Goal: Task Accomplishment & Management: Use online tool/utility

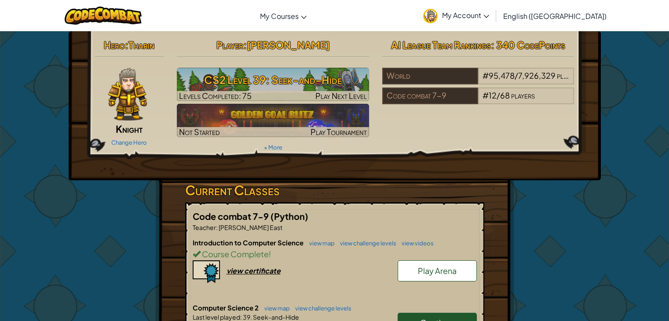
click at [489, 17] on span "My Account" at bounding box center [465, 15] width 47 height 9
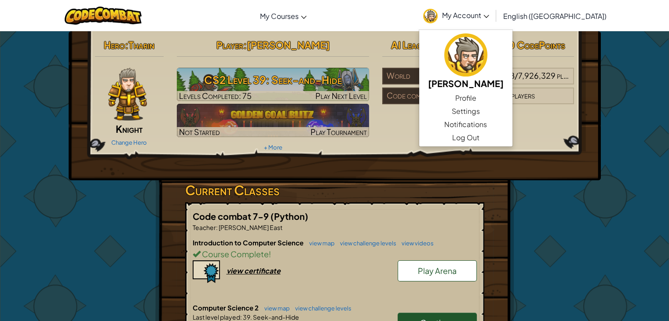
click at [350, 55] on div "Player : [PERSON_NAME] CS2 Level 39: Seek-and-Hide Levels Completed: 75 Play Ne…" at bounding box center [273, 95] width 206 height 118
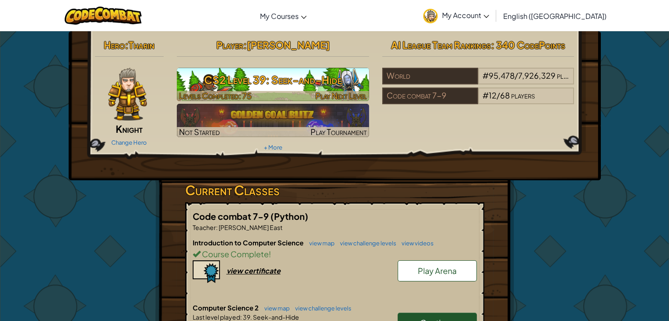
click at [233, 73] on h3 "CS2 Level 39: Seek-and-Hide" at bounding box center [273, 80] width 192 height 20
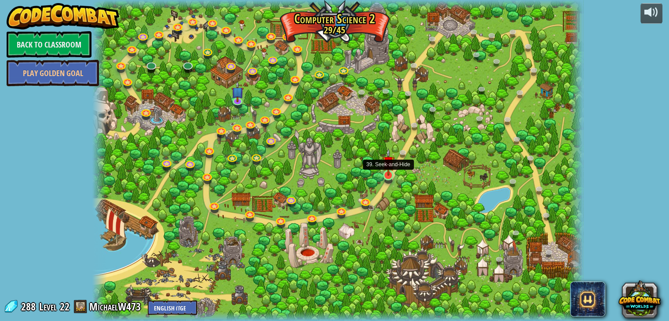
click at [385, 173] on img at bounding box center [388, 162] width 12 height 28
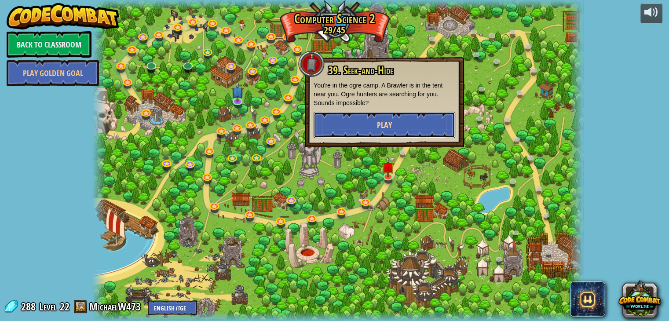
click at [398, 122] on button "Play" at bounding box center [385, 125] width 142 height 26
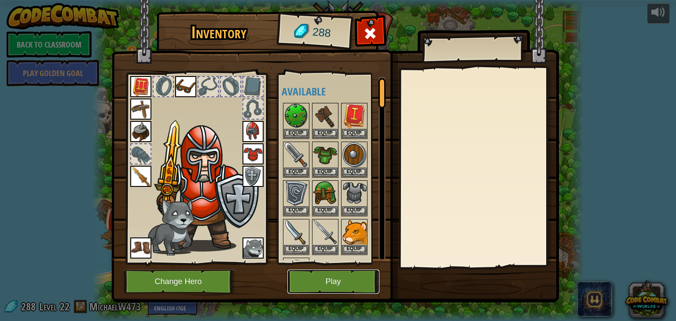
click at [348, 278] on button "Play" at bounding box center [333, 282] width 92 height 24
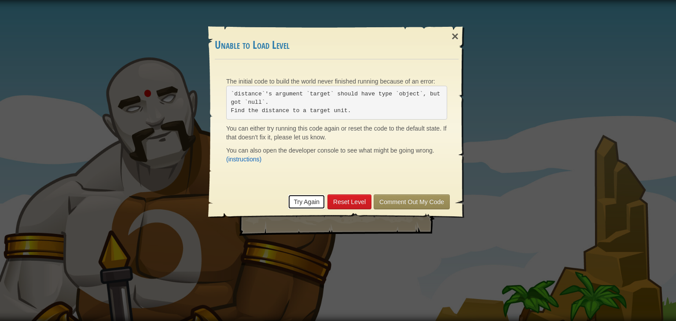
click at [306, 198] on link "Try Again" at bounding box center [306, 202] width 37 height 15
click at [312, 198] on link "Try Again" at bounding box center [306, 202] width 37 height 15
click at [311, 203] on link "Try Again" at bounding box center [306, 202] width 37 height 15
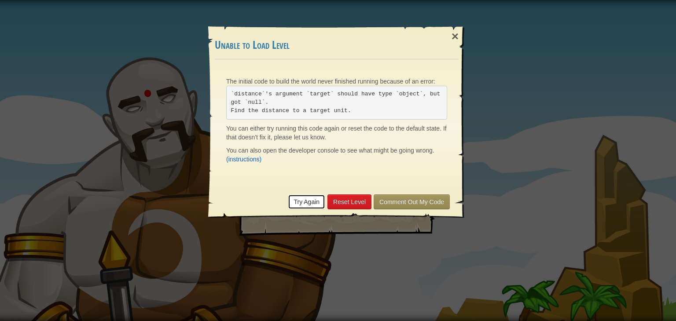
click at [305, 201] on link "Try Again" at bounding box center [306, 202] width 37 height 15
drag, startPoint x: 305, startPoint y: 201, endPoint x: 342, endPoint y: 231, distance: 47.6
click at [342, 231] on div "× Unable to Load Level The initial code to build the world never finished runni…" at bounding box center [338, 160] width 676 height 321
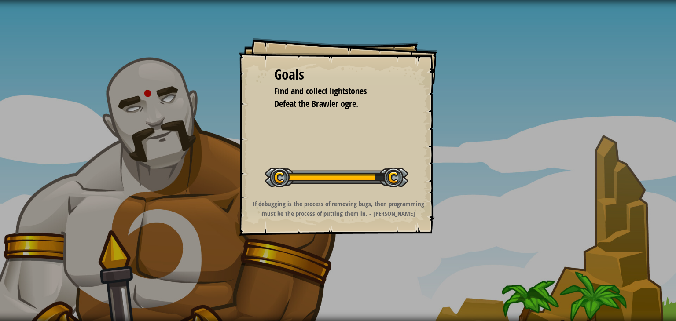
drag, startPoint x: 120, startPoint y: 148, endPoint x: 179, endPoint y: 163, distance: 61.2
click at [179, 163] on div "Goals Find and collect lightstones Defeat the Brawler ogre. Start Level Error l…" at bounding box center [338, 160] width 676 height 321
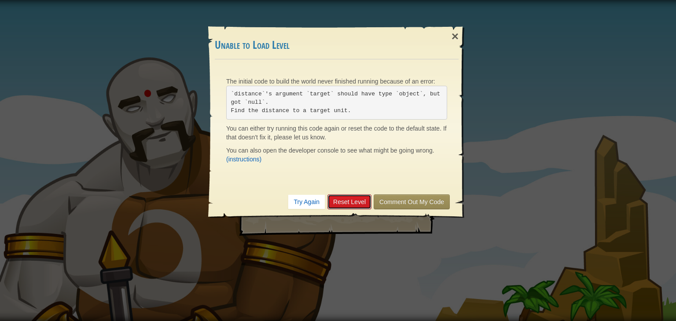
click at [348, 196] on link "Reset Level" at bounding box center [349, 202] width 44 height 15
click at [306, 199] on link "Try Again" at bounding box center [306, 202] width 37 height 15
click at [384, 198] on link "Comment Out My Code" at bounding box center [412, 202] width 76 height 15
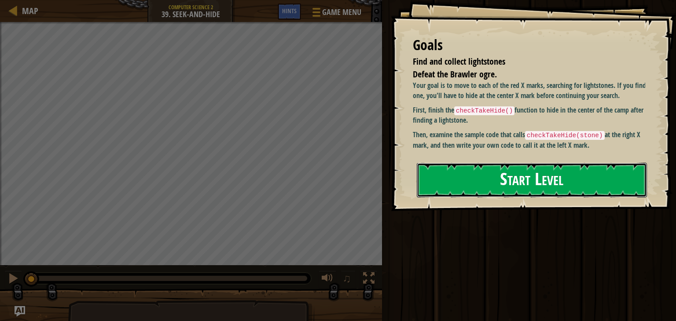
click at [457, 178] on button "Start Level" at bounding box center [532, 180] width 230 height 35
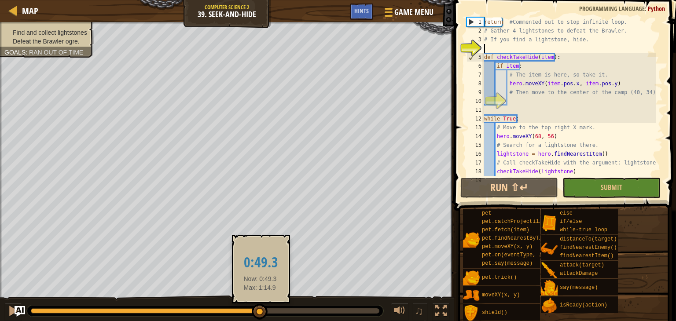
drag, startPoint x: 31, startPoint y: 309, endPoint x: 262, endPoint y: 318, distance: 231.2
click at [262, 318] on div at bounding box center [260, 312] width 16 height 16
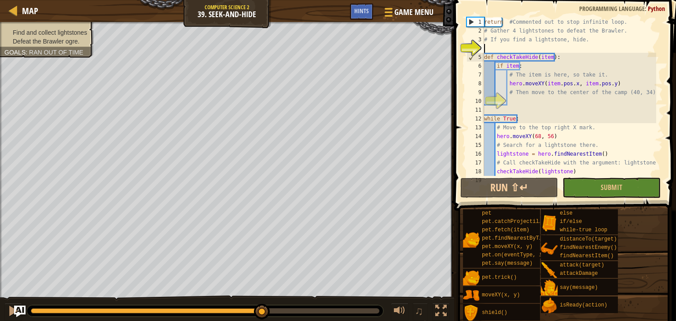
click at [15, 315] on img "Ask AI" at bounding box center [19, 311] width 11 height 11
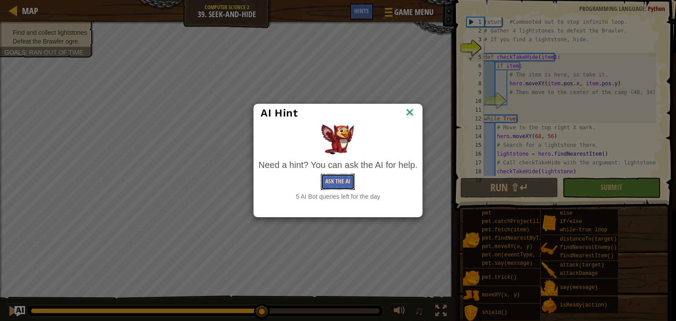
click at [342, 176] on button "Ask the AI" at bounding box center [338, 182] width 34 height 16
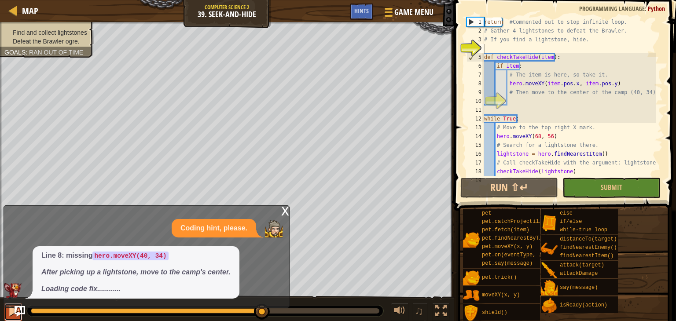
click at [11, 313] on div at bounding box center [12, 310] width 11 height 11
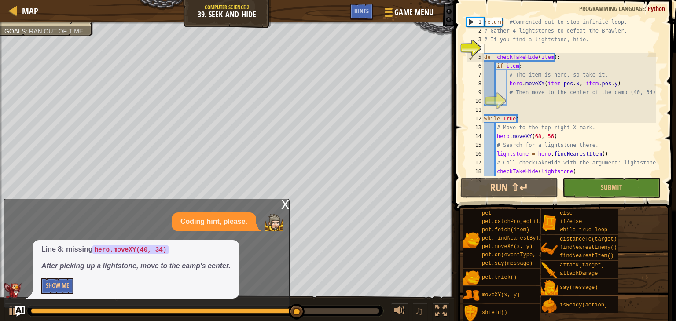
click at [286, 205] on div "x" at bounding box center [285, 203] width 8 height 9
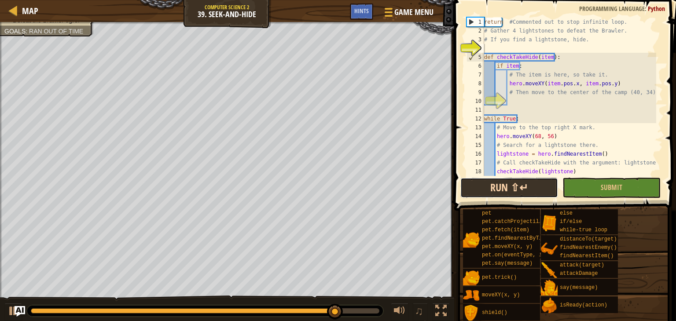
click at [493, 198] on button "Run ⇧↵" at bounding box center [509, 188] width 98 height 20
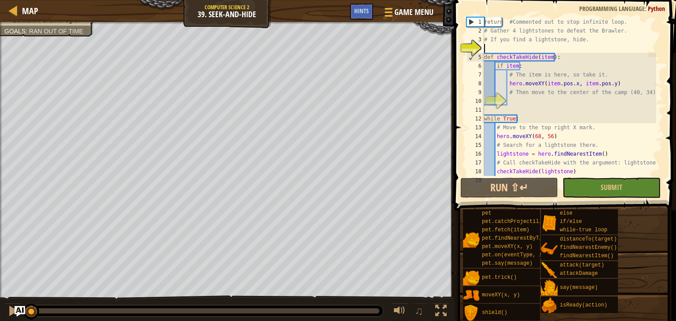
drag, startPoint x: 279, startPoint y: 309, endPoint x: 0, endPoint y: 305, distance: 278.6
click at [0, 305] on div "♫" at bounding box center [227, 309] width 454 height 26
click at [13, 312] on div at bounding box center [12, 310] width 11 height 11
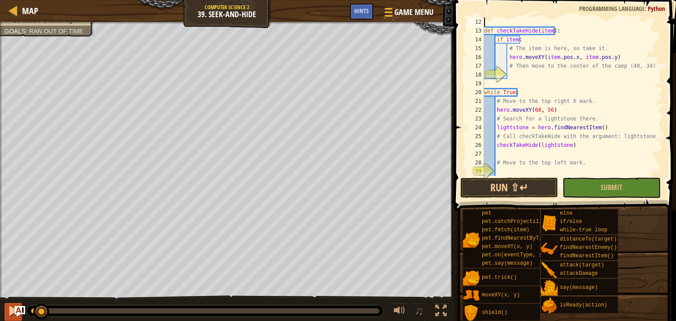
scroll to position [88, 0]
click at [31, 297] on div "♫" at bounding box center [227, 309] width 454 height 26
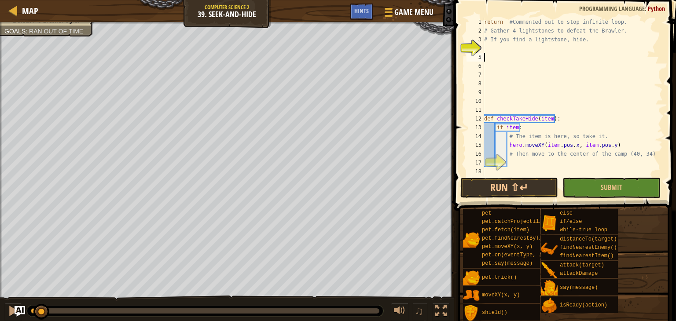
click at [491, 57] on div "return #Commented out to stop infinite loop. # Gather 4 lightstones to defeat t…" at bounding box center [569, 106] width 174 height 176
click at [496, 50] on div "return #Commented out to stop infinite loop. # Gather 4 lightstones to defeat t…" at bounding box center [569, 106] width 174 height 176
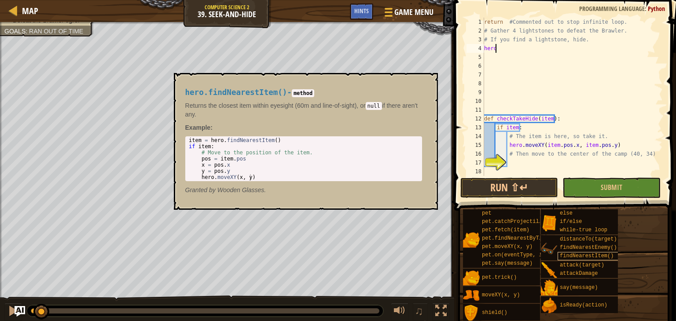
type textarea "hero"
click at [613, 254] on div "findNearestItem()" at bounding box center [592, 256] width 68 height 8
click at [592, 254] on span "findNearestItem()" at bounding box center [587, 256] width 54 height 6
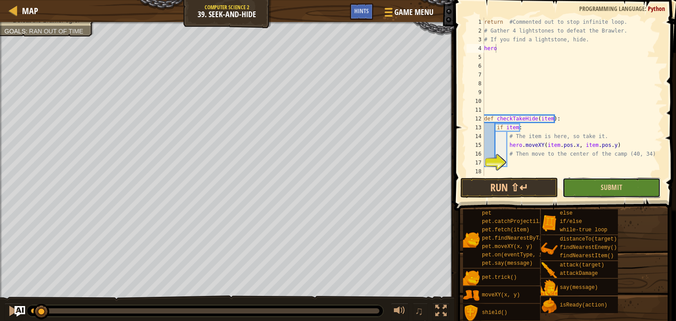
click at [607, 193] on button "Submit" at bounding box center [611, 188] width 98 height 20
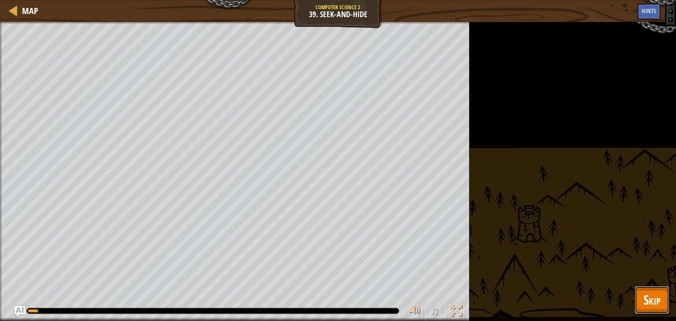
click at [650, 309] on span "Skip" at bounding box center [651, 300] width 17 height 18
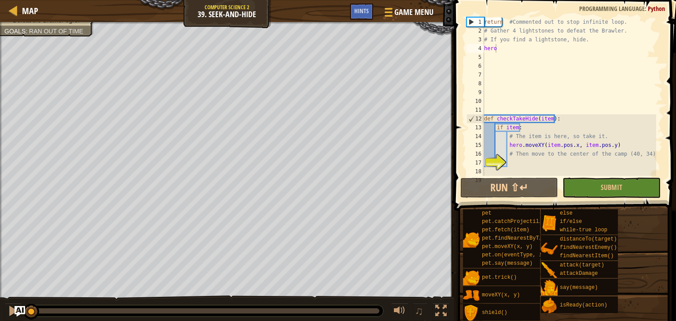
drag, startPoint x: 326, startPoint y: 315, endPoint x: 0, endPoint y: 263, distance: 329.9
click at [0, 263] on div "Find and collect lightstones Defeat the Brawler ogre. Goals : Ran out of time ♫…" at bounding box center [338, 172] width 676 height 300
click at [525, 192] on button "Run ⇧↵" at bounding box center [509, 188] width 98 height 20
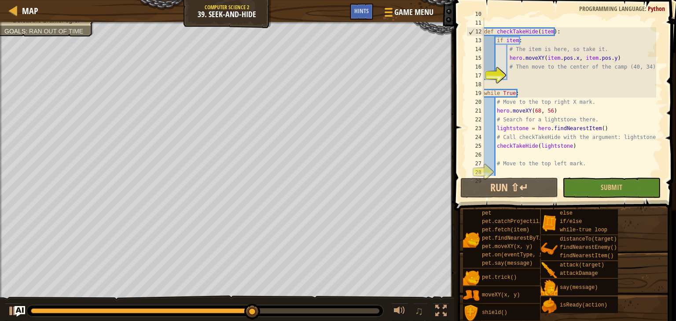
scroll to position [81, 0]
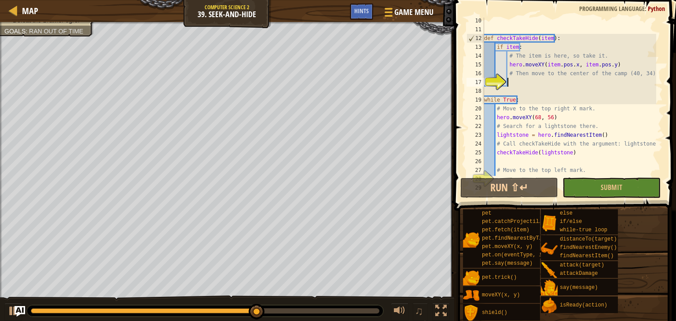
click at [551, 86] on div "def checkTakeHide ( item ) : if item : # The item is here, so take it. hero . m…" at bounding box center [569, 104] width 174 height 176
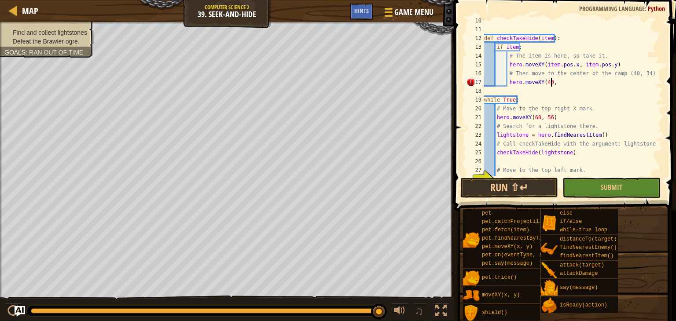
scroll to position [4, 5]
type textarea "hero.moveXY(40,34)"
type textarea "checkTakeHide(lightstone)"
type textarea "# Move to the top left mark."
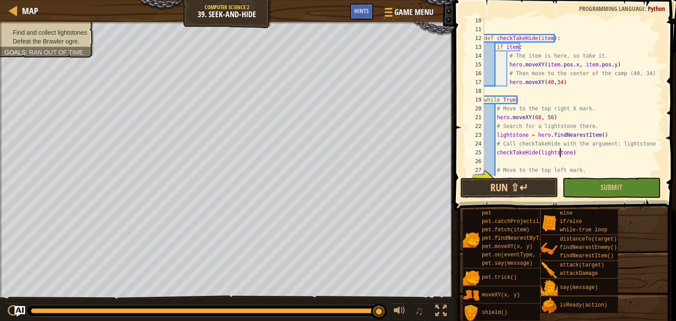
type textarea "# Search for a lightstone."
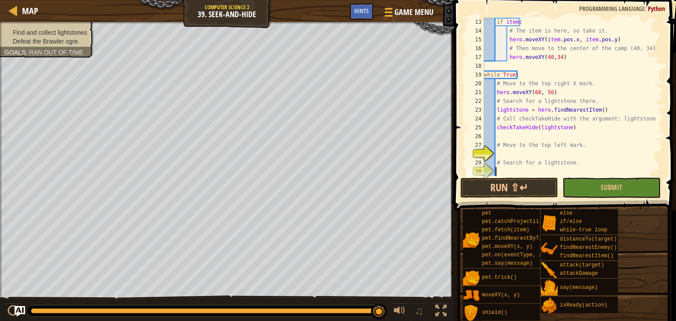
type textarea "# Call the checkTakeHide function."
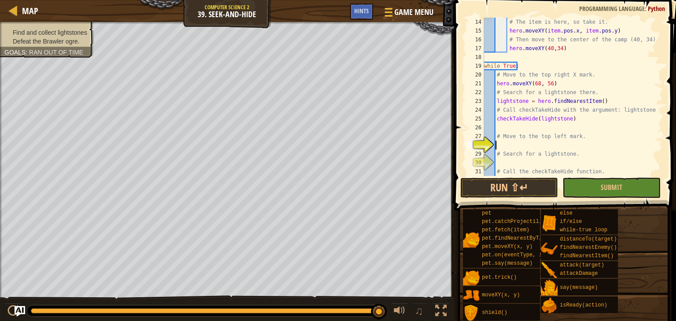
click at [507, 147] on div "# The item is here, so take it. hero . moveXY ( item . pos . x , item . pos . y…" at bounding box center [569, 106] width 174 height 176
type textarea "hero.moveXY(68,56)"
click at [515, 161] on div "# The item is here, so take it. hero . moveXY ( item . pos . x , item . pos . y…" at bounding box center [569, 106] width 174 height 176
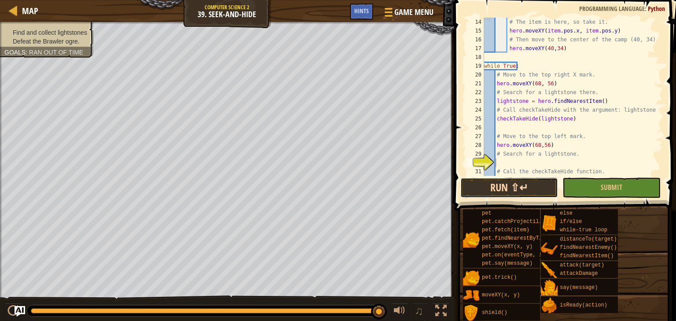
click at [490, 187] on button "Run ⇧↵" at bounding box center [509, 188] width 98 height 20
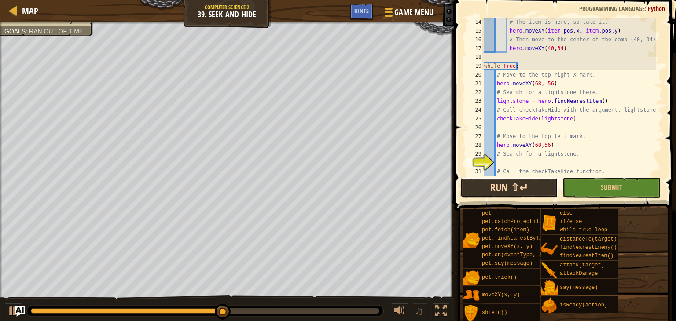
click at [542, 191] on button "Run ⇧↵" at bounding box center [509, 188] width 98 height 20
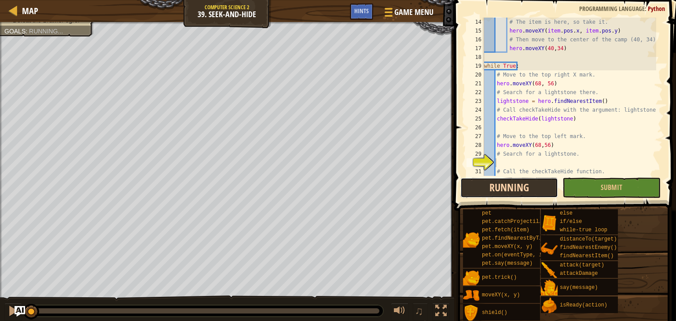
click at [542, 191] on button "Running" at bounding box center [509, 188] width 98 height 20
click at [542, 191] on button "Run ⇧↵" at bounding box center [509, 188] width 98 height 20
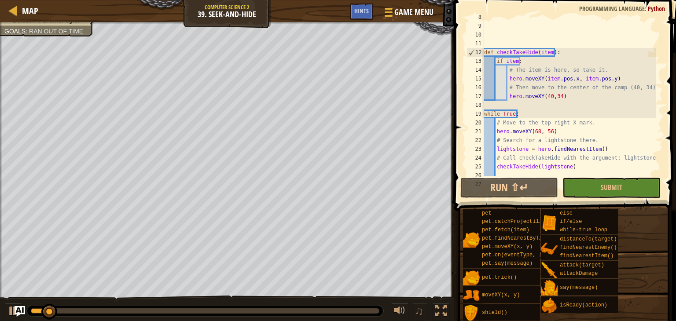
scroll to position [0, 0]
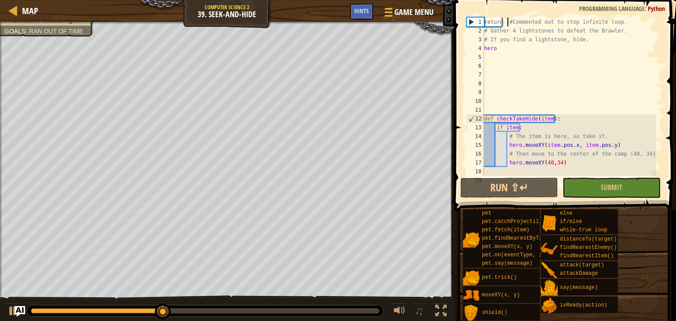
click at [507, 21] on div "return #Commented out to stop infinite loop. # Gather 4 lightstones to defeat t…" at bounding box center [569, 106] width 174 height 176
click at [535, 185] on button "Run ⇧↵" at bounding box center [509, 188] width 98 height 20
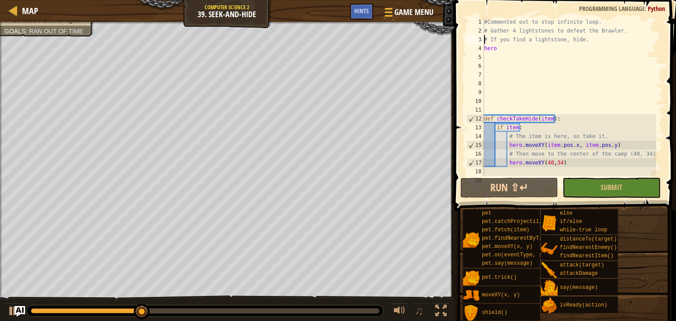
type textarea "hero"
type textarea "hero.moveXY(40,34)"
type textarea "checkTakeHide(lightstone)"
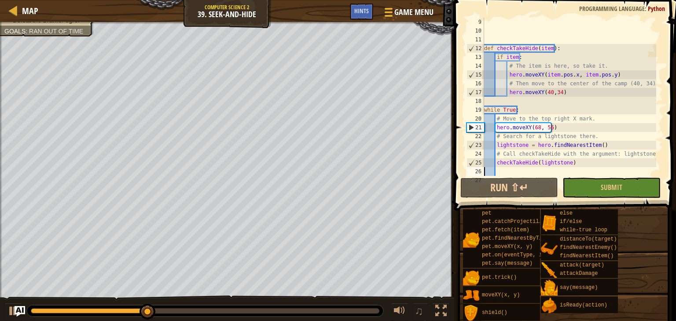
type textarea "# Search for a lightstone."
type textarea "# Pass in the result of your search as an argument."
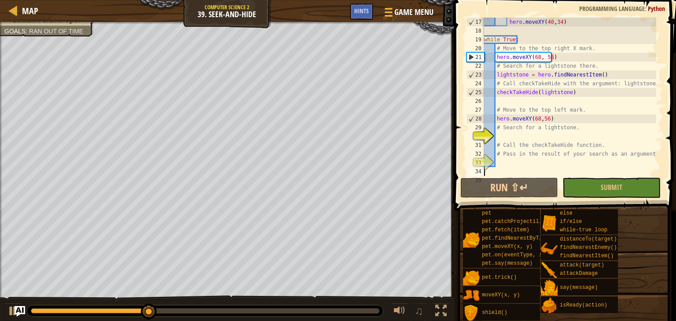
scroll to position [141, 0]
click at [507, 139] on div "hero . moveXY ( 40 , 34 ) while True : # Move to the top right X mark. hero . m…" at bounding box center [569, 106] width 174 height 176
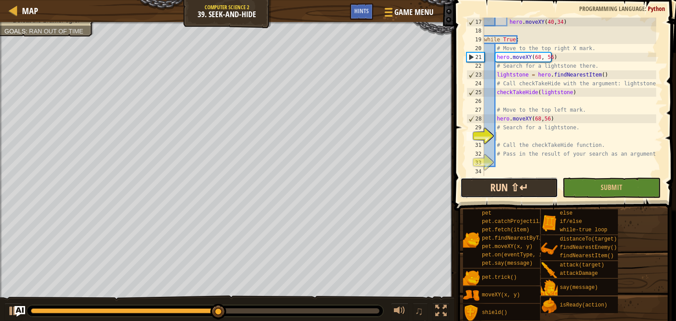
click at [502, 180] on button "Run ⇧↵" at bounding box center [509, 188] width 98 height 20
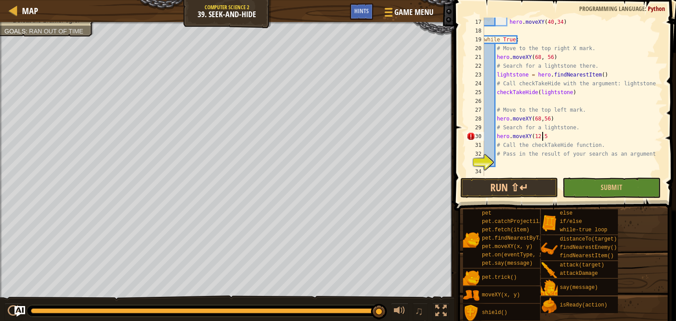
scroll to position [4, 4]
type textarea "hero.moveXY(12,56)"
click at [507, 191] on button "Run ⇧↵" at bounding box center [509, 188] width 98 height 20
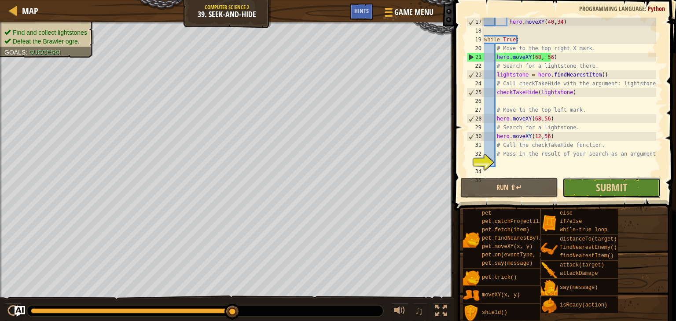
click at [639, 185] on button "Submit" at bounding box center [611, 188] width 98 height 20
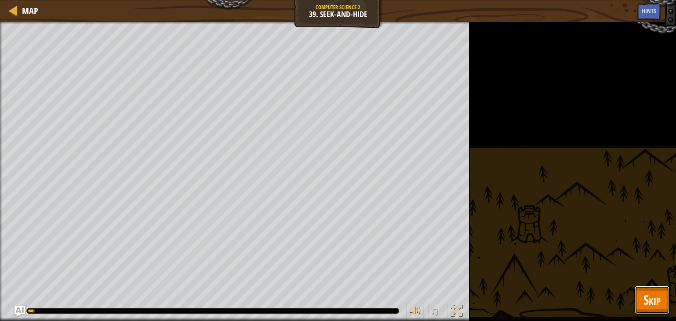
click at [662, 298] on button "Skip" at bounding box center [652, 300] width 35 height 28
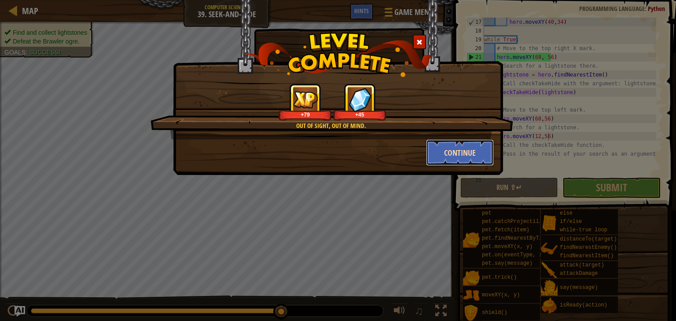
click at [481, 160] on button "Continue" at bounding box center [460, 153] width 68 height 26
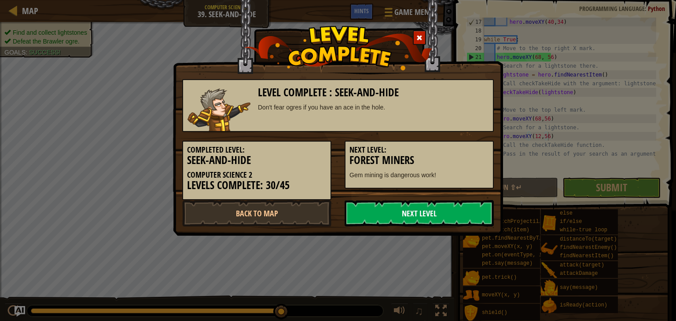
click at [385, 212] on link "Next Level" at bounding box center [419, 213] width 149 height 26
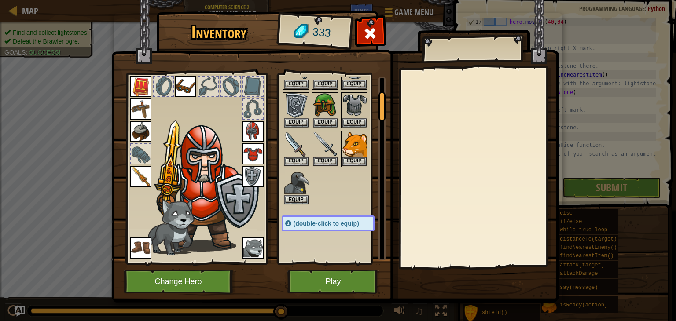
scroll to position [44, 0]
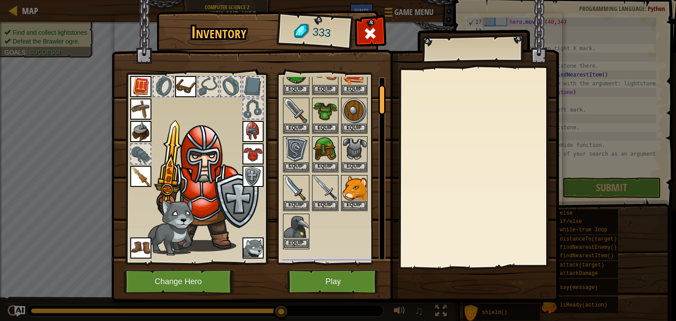
click at [303, 228] on img at bounding box center [296, 227] width 25 height 25
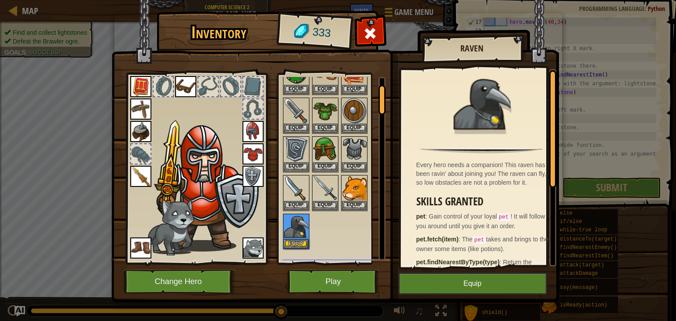
click at [510, 300] on img at bounding box center [335, 143] width 448 height 320
click at [507, 291] on button "Equip" at bounding box center [472, 284] width 149 height 22
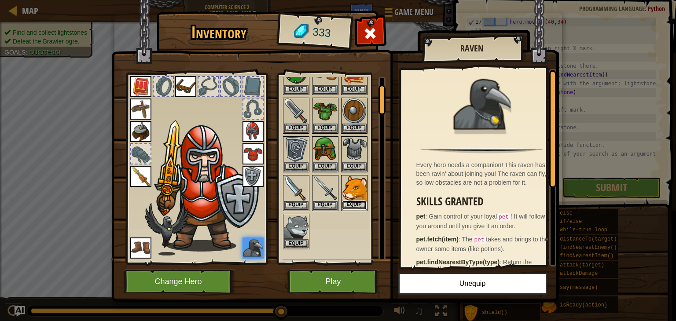
drag, startPoint x: 350, startPoint y: 200, endPoint x: 355, endPoint y: 199, distance: 4.5
click at [355, 201] on button "Equip" at bounding box center [354, 205] width 25 height 9
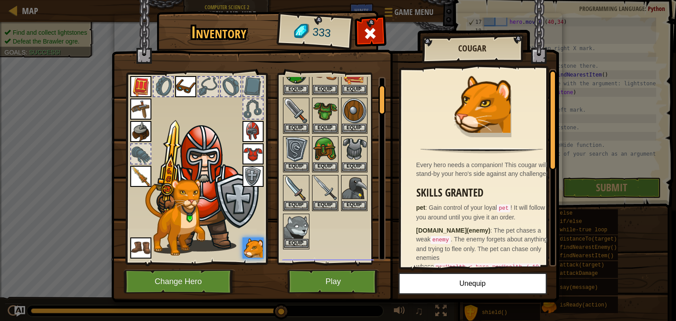
click at [294, 215] on img at bounding box center [296, 227] width 25 height 25
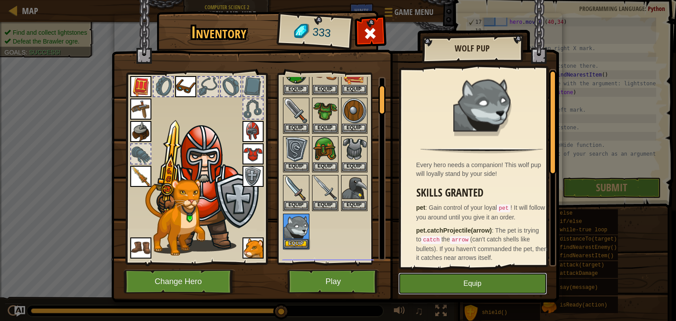
click at [495, 276] on button "Equip" at bounding box center [472, 284] width 149 height 22
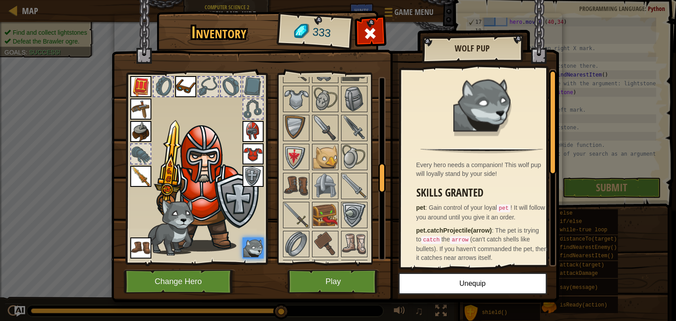
scroll to position [484, 0]
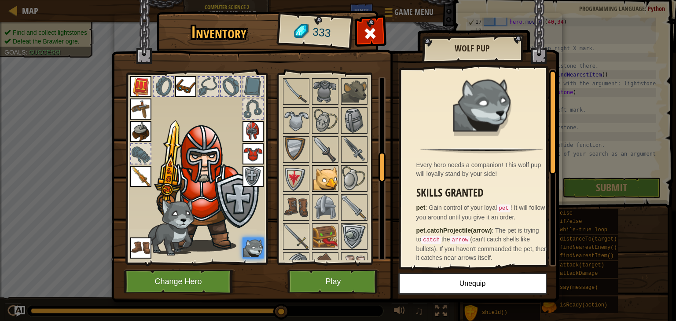
click at [333, 169] on img at bounding box center [325, 178] width 25 height 25
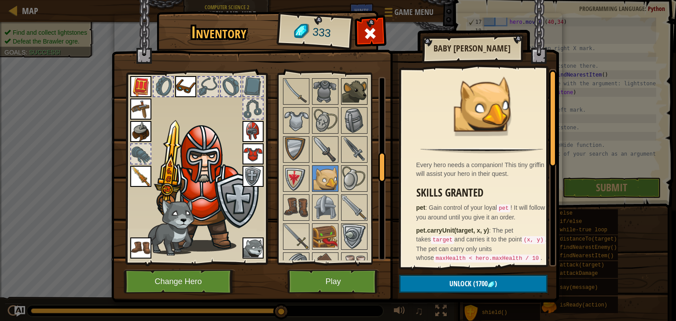
click at [361, 97] on img at bounding box center [354, 91] width 25 height 25
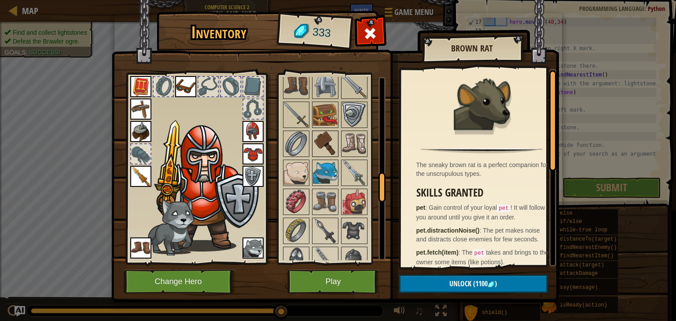
scroll to position [616, 0]
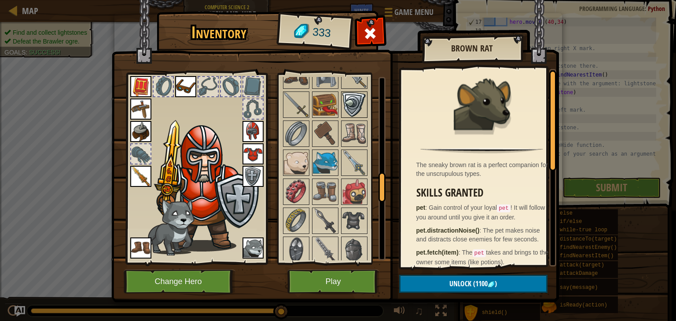
click at [356, 99] on img at bounding box center [354, 104] width 25 height 25
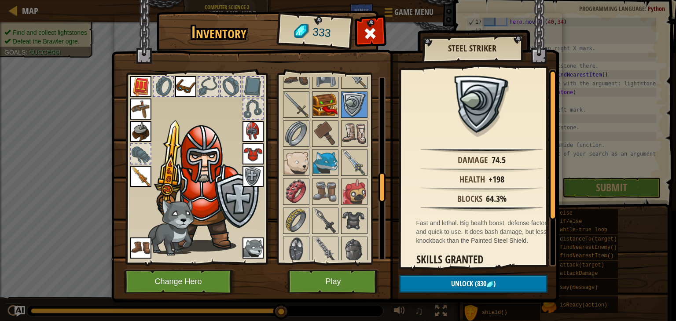
click at [316, 103] on img at bounding box center [325, 104] width 25 height 25
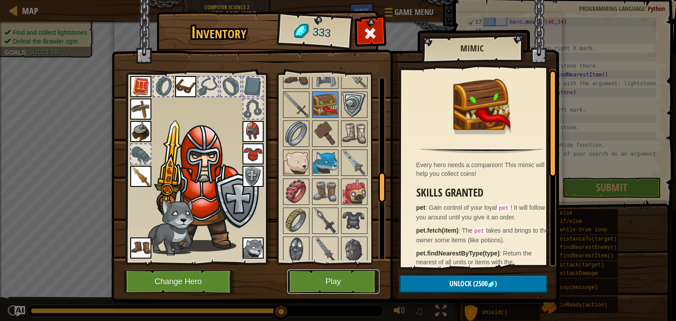
click at [322, 286] on button "Play" at bounding box center [333, 282] width 92 height 24
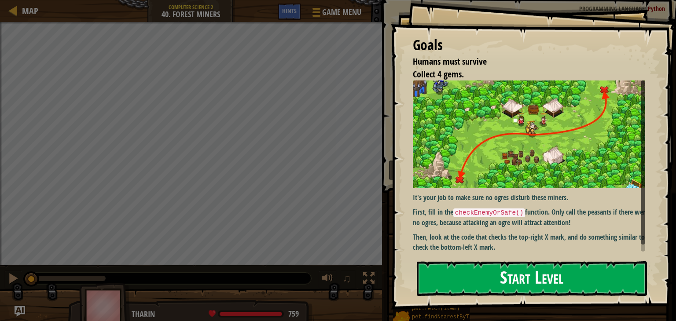
click at [496, 285] on button "Start Level" at bounding box center [532, 278] width 230 height 35
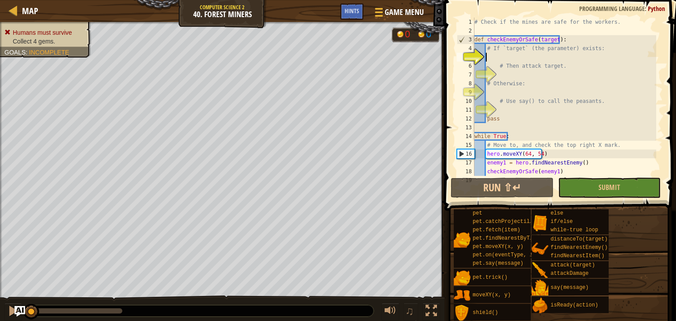
click at [80, 226] on div "Humans must survive Collect 4 gems. Goals : Incomplete 0 0 ♫ Tharin 759 x: 41 y…" at bounding box center [338, 172] width 676 height 300
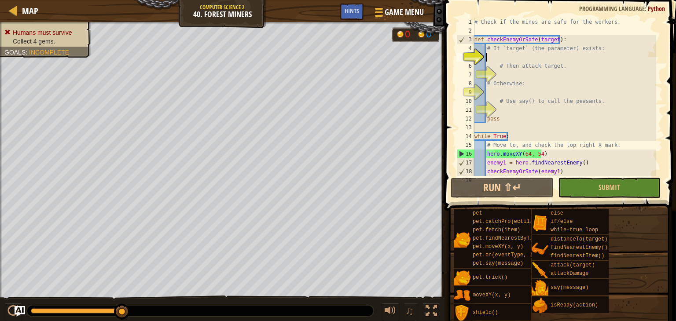
drag, startPoint x: 82, startPoint y: 309, endPoint x: 149, endPoint y: 312, distance: 67.4
click at [149, 312] on div at bounding box center [200, 310] width 347 height 11
click at [517, 181] on button "Run ⇧↵" at bounding box center [502, 188] width 103 height 20
drag, startPoint x: 122, startPoint y: 300, endPoint x: 73, endPoint y: 305, distance: 49.1
click at [81, 305] on div "♫" at bounding box center [222, 309] width 444 height 26
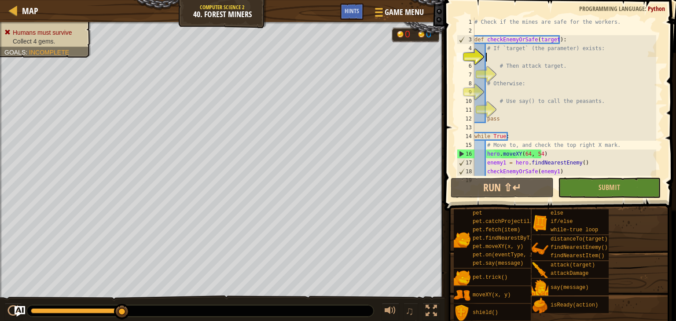
drag, startPoint x: 122, startPoint y: 312, endPoint x: 195, endPoint y: 329, distance: 75.4
click at [195, 0] on html "Map Computer Science 2 40. Forest Miners Game Menu Done Hints 1 ההההההההההההההה…" at bounding box center [338, 0] width 676 height 0
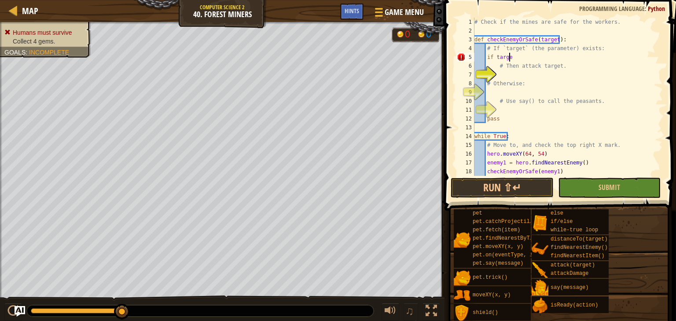
scroll to position [4, 2]
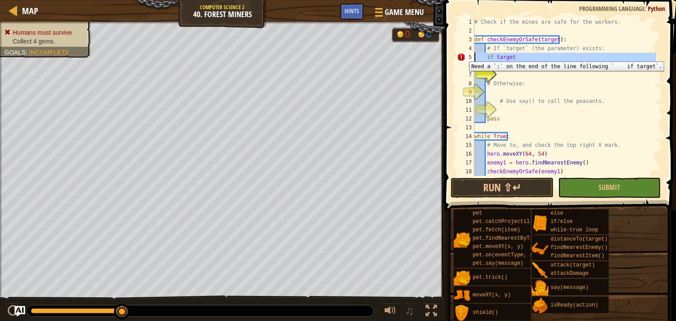
click at [463, 55] on div "5" at bounding box center [466, 57] width 18 height 9
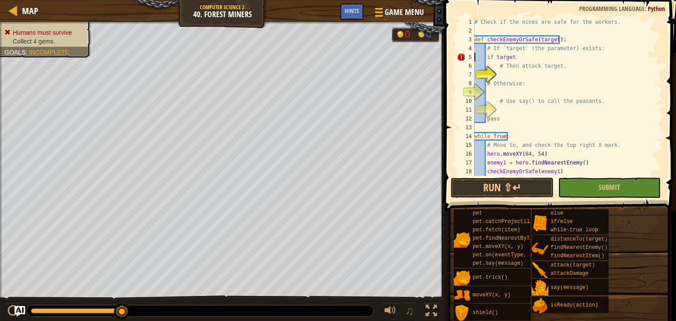
click at [513, 59] on div "# Check if the mines are safe for the workers. def checkEnemyOrSafe ( target ) …" at bounding box center [565, 106] width 184 height 176
type textarea "if target:"
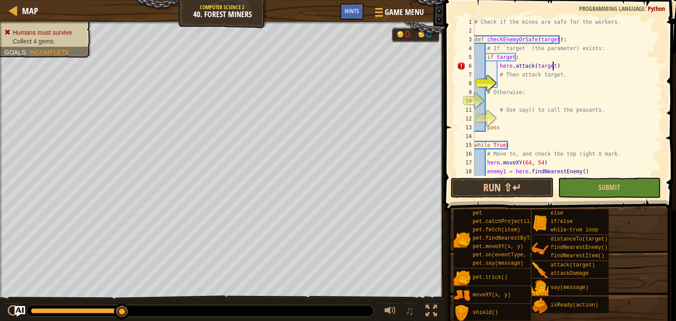
scroll to position [4, 6]
type textarea "hero.attack(target)"
click at [504, 182] on button "Run ⇧↵" at bounding box center [502, 188] width 103 height 20
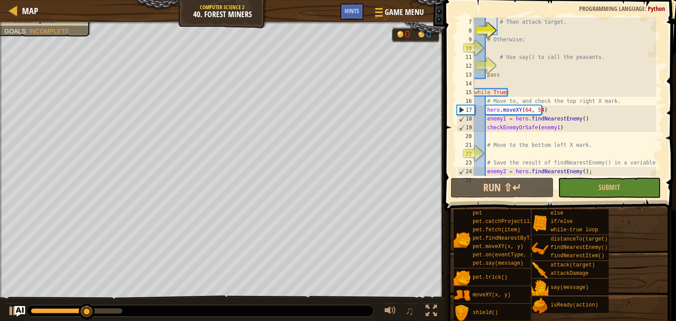
scroll to position [0, 0]
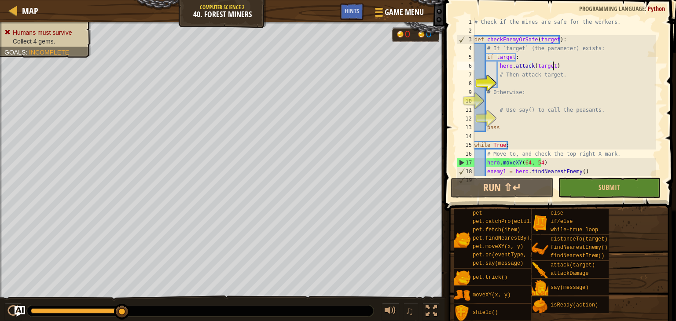
click at [516, 84] on div "# Check if the mines are safe for the workers. def checkEnemyOrSafe ( target ) …" at bounding box center [565, 106] width 184 height 176
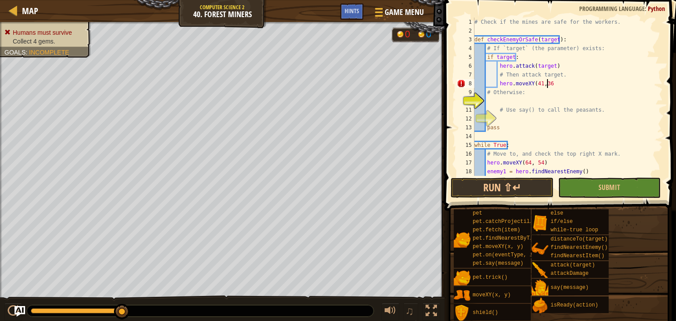
scroll to position [4, 5]
click at [528, 191] on button "Run ⇧↵" at bounding box center [502, 188] width 103 height 20
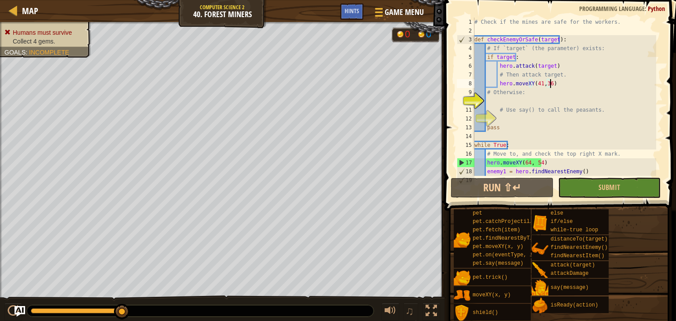
scroll to position [0, 0]
click at [505, 107] on div "# Check if the mines are safe for the workers. def checkEnemyOrSafe ( target ) …" at bounding box center [565, 106] width 184 height 176
type textarea "# Use say() to call the peasants."
click at [505, 101] on div "# Check if the mines are safe for the workers. def checkEnemyOrSafe ( target ) …" at bounding box center [565, 106] width 184 height 176
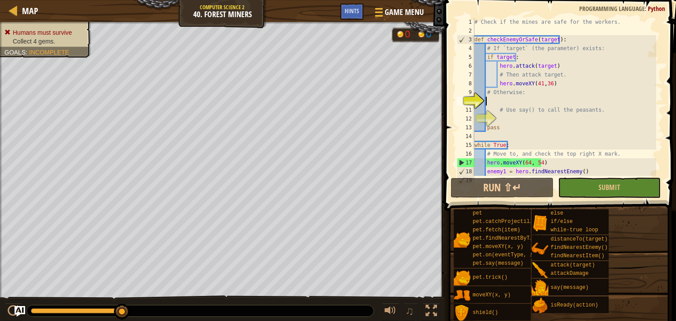
click at [474, 104] on div "10" at bounding box center [466, 101] width 18 height 9
type textarea "# Use say() to call the peasants."
click at [474, 103] on div "10" at bounding box center [466, 101] width 18 height 9
type textarea "# Use say() to call the peasants."
click at [484, 99] on div "# Check if the mines are safe for the workers. def checkEnemyOrSafe ( target ) …" at bounding box center [565, 106] width 184 height 176
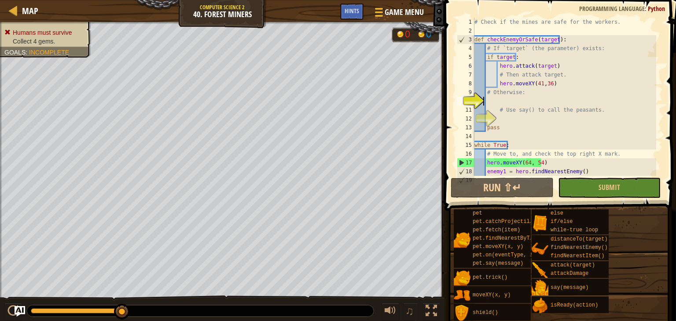
click at [548, 95] on div "# Check if the mines are safe for the workers. def checkEnemyOrSafe ( target ) …" at bounding box center [565, 106] width 184 height 176
type textarea "# Otherwise:"
click at [549, 102] on div "# Check if the mines are safe for the workers. def checkEnemyOrSafe ( target ) …" at bounding box center [565, 106] width 184 height 176
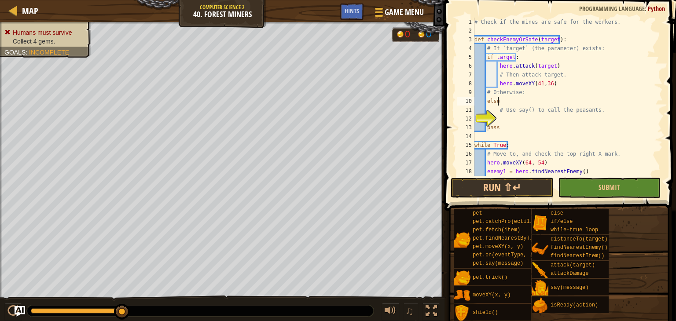
scroll to position [4, 1]
type textarea "else:"
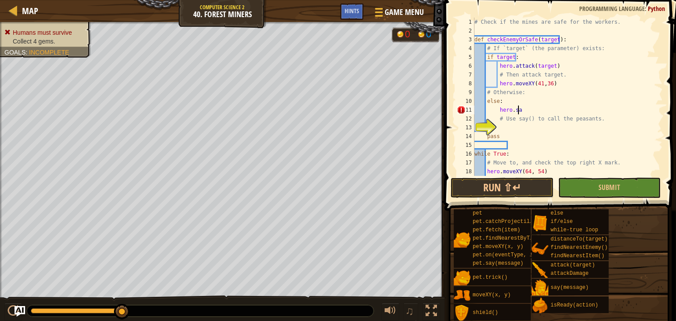
scroll to position [4, 3]
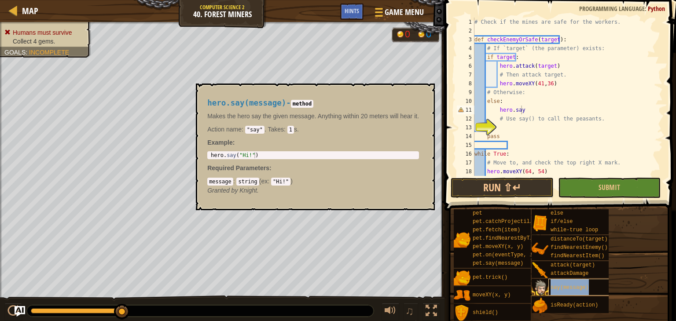
click at [591, 289] on div "say(message)" at bounding box center [582, 287] width 68 height 17
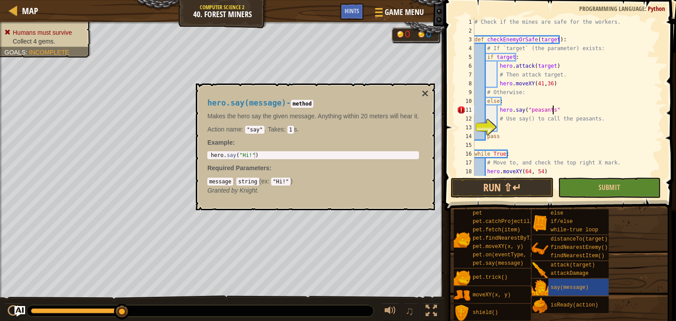
scroll to position [4, 6]
type textarea "hero.say("peasants")"
click at [424, 90] on button "×" at bounding box center [425, 94] width 7 height 12
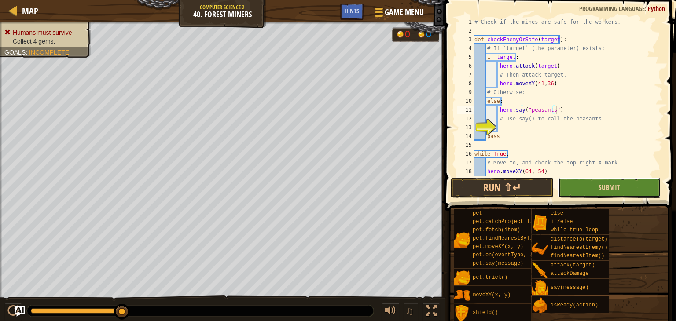
click at [632, 192] on button "Submit" at bounding box center [609, 188] width 103 height 20
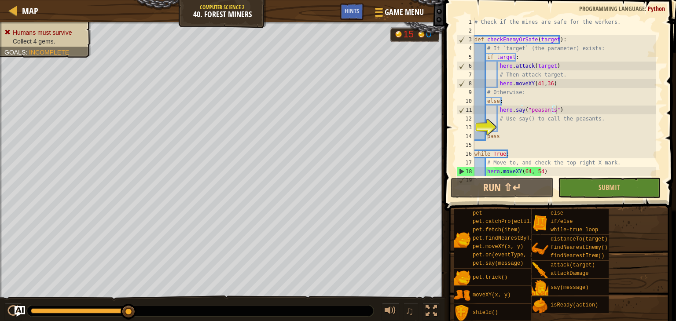
scroll to position [4, 1]
click at [503, 125] on div "# Check if the mines are safe for the workers. def checkEnemyOrSafe ( target ) …" at bounding box center [565, 106] width 184 height 176
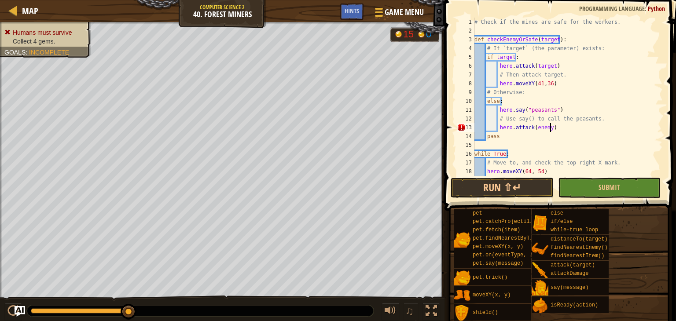
scroll to position [4, 5]
click at [532, 189] on button "Run ⇧↵" at bounding box center [502, 188] width 103 height 20
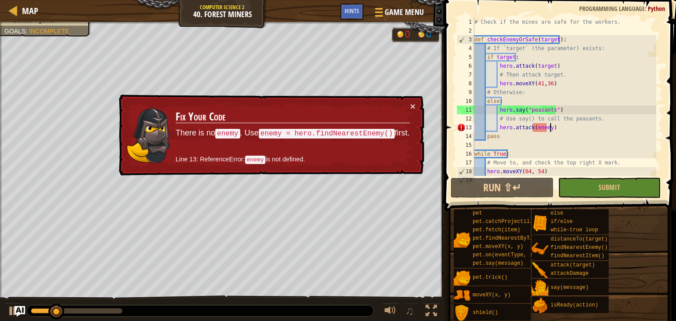
click at [419, 105] on div "× Fix Your Code There is no enemy . Use enemy = hero.findNearestEnemy() first. …" at bounding box center [270, 135] width 307 height 81
click at [444, 116] on div "Map Computer Science 2 40. Forest Miners Game Menu Done Hints 1 ההההההההההההההה…" at bounding box center [338, 160] width 676 height 321
click at [417, 106] on div "× Fix Your Code There is no enemy . Use enemy = hero.findNearestEnemy() first. …" at bounding box center [270, 135] width 307 height 81
click at [415, 106] on button "×" at bounding box center [412, 106] width 5 height 9
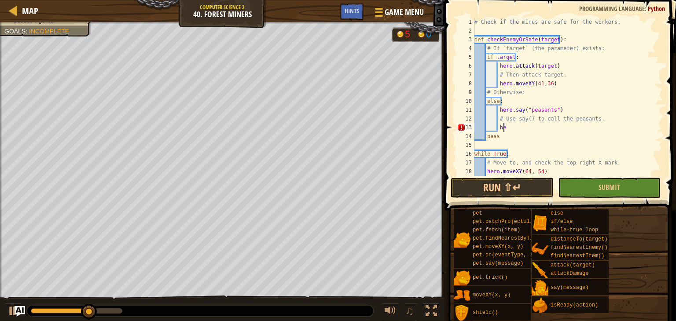
type textarea "h"
drag, startPoint x: 102, startPoint y: 309, endPoint x: 0, endPoint y: 312, distance: 102.1
click at [0, 312] on div "♫" at bounding box center [222, 309] width 444 height 26
click at [510, 185] on button "Run ⇧↵" at bounding box center [502, 188] width 103 height 20
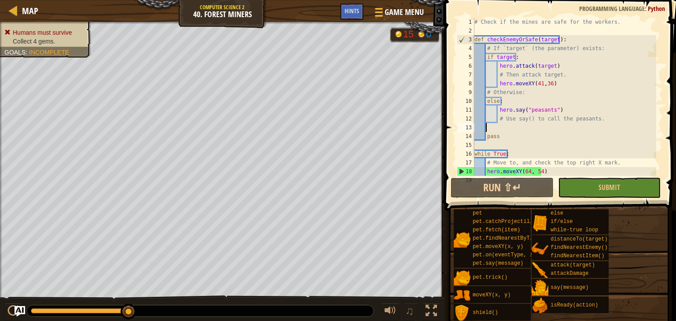
scroll to position [4, 0]
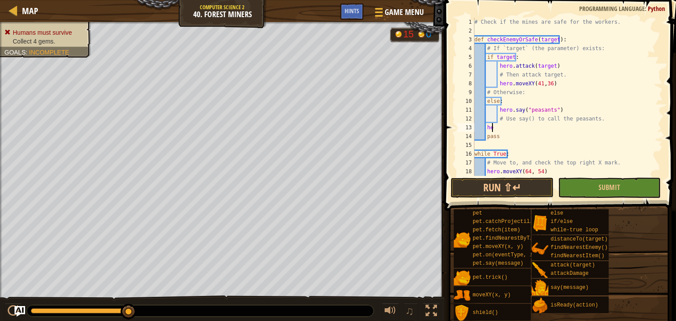
type textarea "h"
click at [509, 135] on div "# Check if the mines are safe for the workers. def checkEnemyOrSafe ( target ) …" at bounding box center [565, 106] width 184 height 176
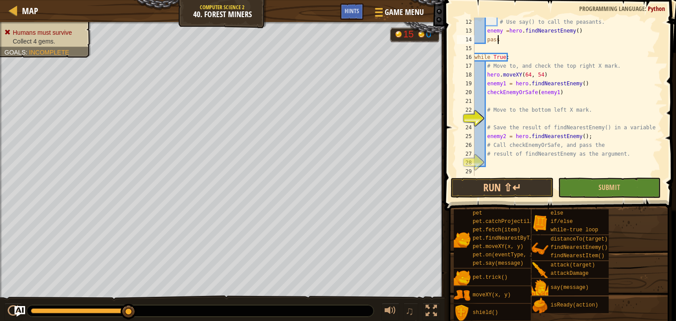
scroll to position [97, 0]
click at [612, 184] on span "Submit" at bounding box center [610, 188] width 22 height 10
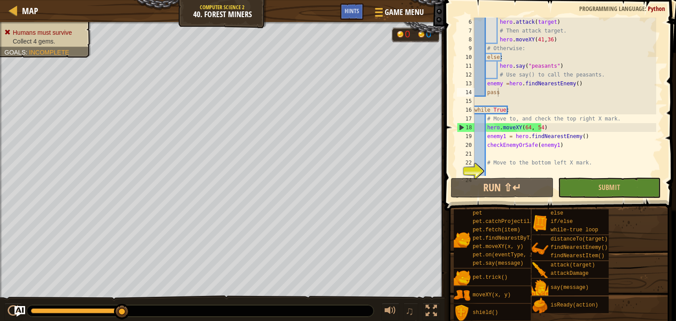
scroll to position [44, 0]
click at [555, 125] on div "hero . attack ( target ) # Then attack target. hero . moveXY ( 41 , 36 ) # Othe…" at bounding box center [565, 106] width 184 height 176
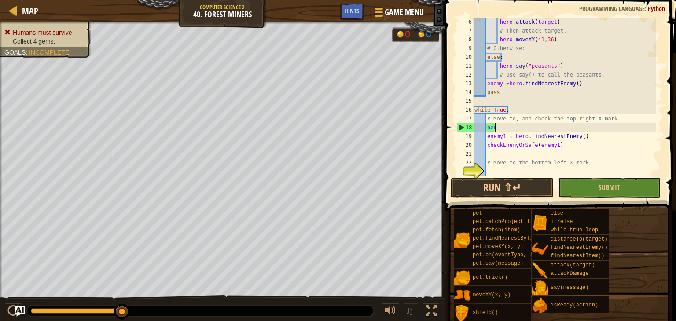
scroll to position [4, 0]
type textarea "h"
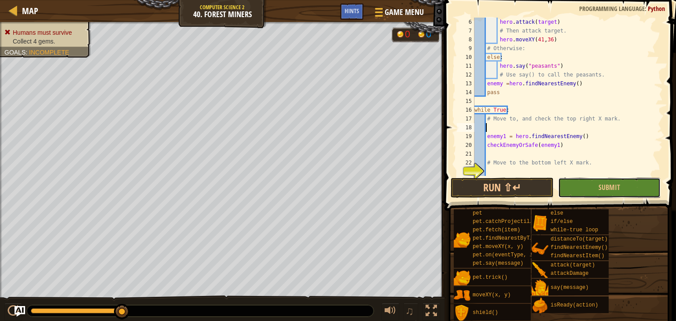
click at [649, 190] on button "Submit" at bounding box center [609, 188] width 103 height 20
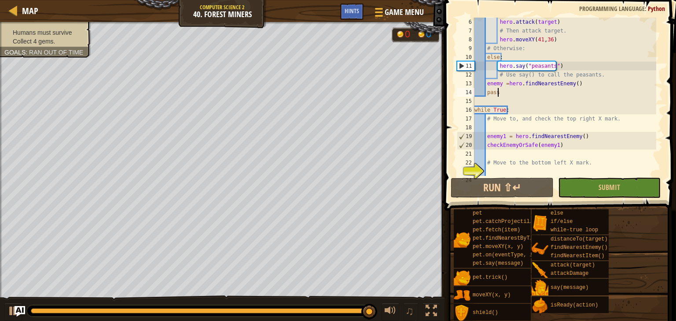
click at [498, 92] on div "hero . attack ( target ) # Then attack target. hero . moveXY ( 41 , 36 ) # Othe…" at bounding box center [565, 106] width 184 height 176
type textarea "p"
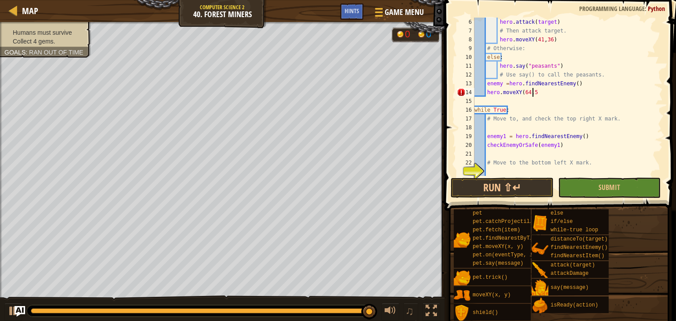
scroll to position [4, 4]
type textarea "hero.moveXY(64,55)"
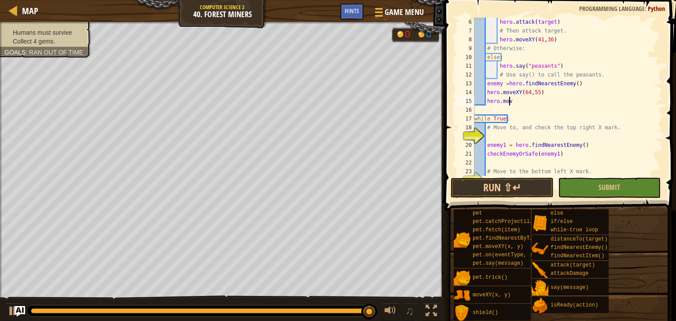
scroll to position [4, 2]
type textarea "hero.move"
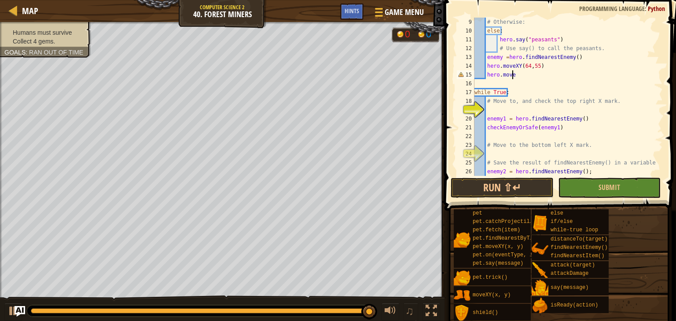
scroll to position [97, 0]
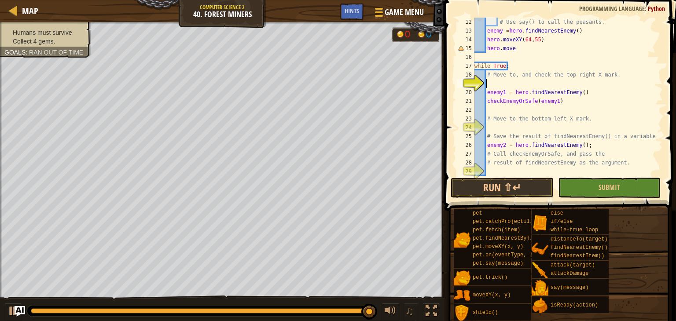
click at [573, 81] on div "# Use say() to call the peasants. enemy = hero . findNearestEnemy ( ) hero . mo…" at bounding box center [565, 106] width 184 height 176
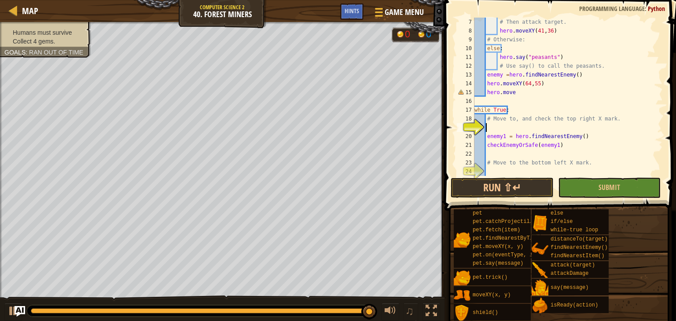
scroll to position [0, 0]
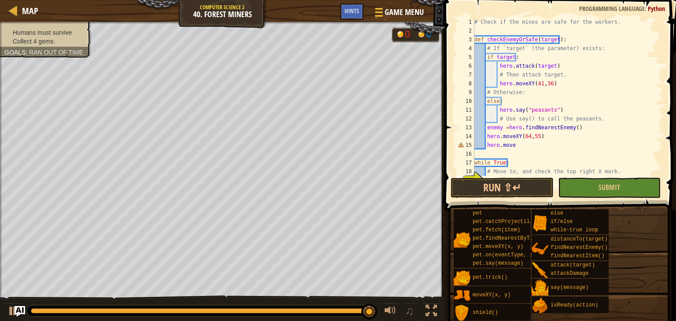
click at [513, 145] on div "# Check if the mines are safe for the workers. def checkEnemyOrSafe ( target ) …" at bounding box center [565, 106] width 184 height 176
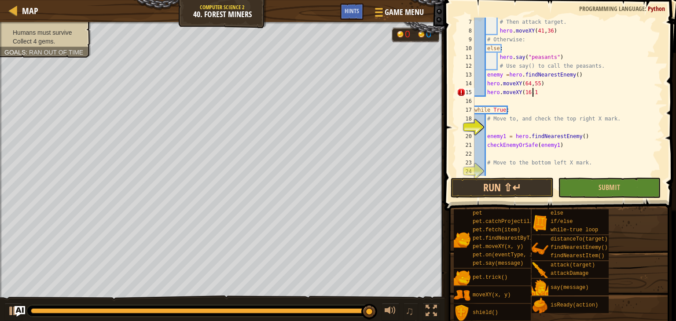
scroll to position [4, 4]
type textarea "hero.moveXY(16,14)"
click at [514, 189] on button "Run ⇧↵" at bounding box center [502, 188] width 103 height 20
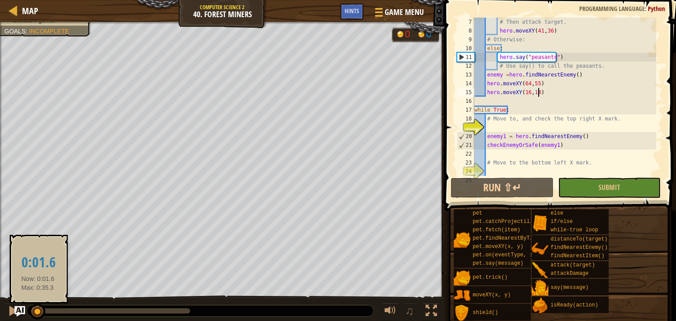
drag, startPoint x: 192, startPoint y: 309, endPoint x: 38, endPoint y: 314, distance: 154.6
click at [38, 314] on div at bounding box center [37, 312] width 16 height 16
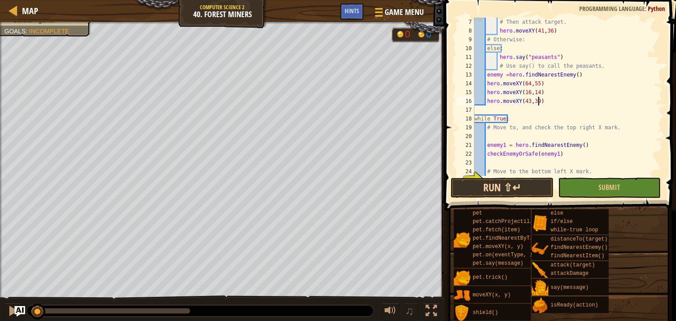
type textarea "hero.moveXY(43,39)"
click at [494, 190] on button "Run ⇧↵" at bounding box center [502, 188] width 103 height 20
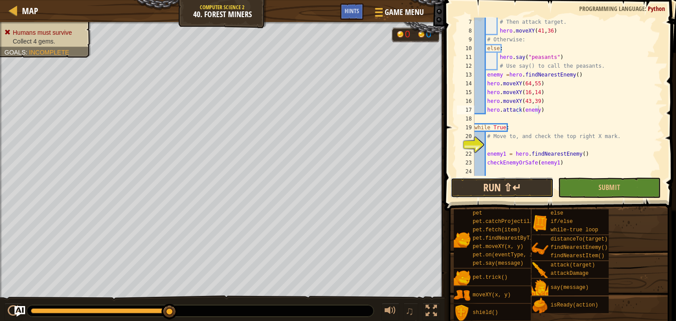
click at [520, 190] on button "Run ⇧↵" at bounding box center [502, 188] width 103 height 20
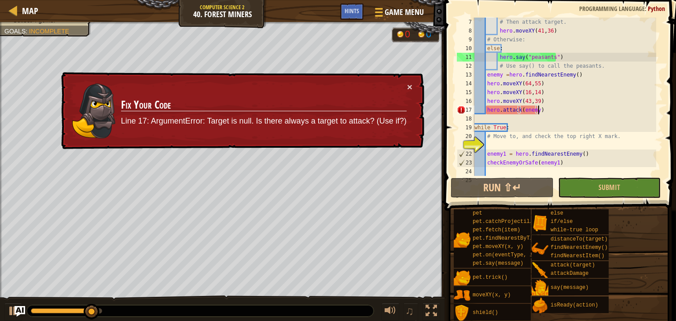
click at [416, 85] on div "× Fix Your Code Line 17: ArgumentError: Target is null. Is there always a targe…" at bounding box center [241, 110] width 365 height 77
click at [407, 85] on button "×" at bounding box center [409, 86] width 5 height 9
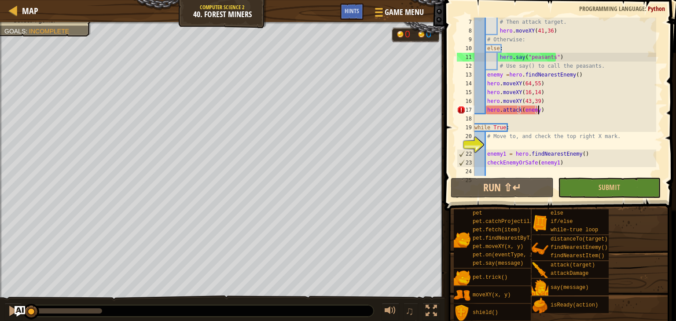
drag, startPoint x: 99, startPoint y: 315, endPoint x: 0, endPoint y: 321, distance: 98.7
click at [0, 0] on html "Map Computer Science 2 40. Forest Miners Game Menu Done Hints 1 ההההההההההההההה…" at bounding box center [338, 0] width 676 height 0
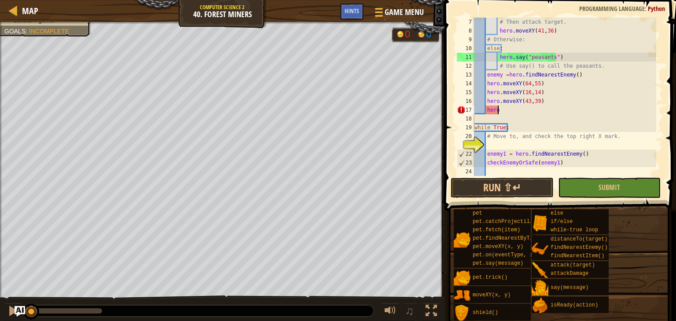
scroll to position [4, 0]
type textarea "h"
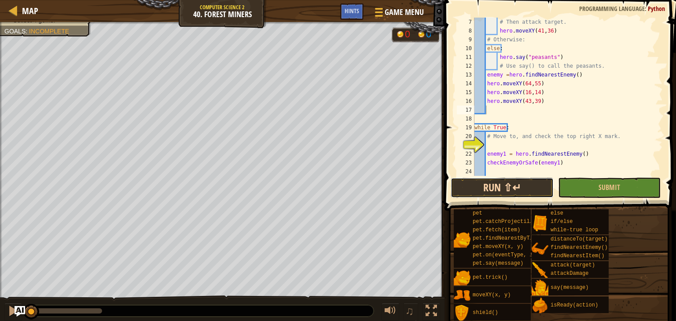
click at [495, 179] on button "Run ⇧↵" at bounding box center [502, 188] width 103 height 20
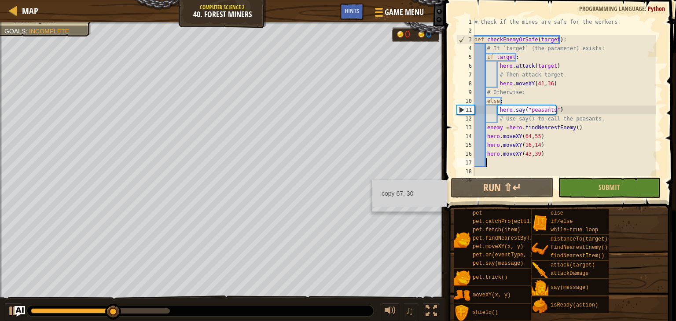
scroll to position [0, 0]
click at [564, 109] on div "# Check if the mines are safe for the workers. def checkEnemyOrSafe ( target ) …" at bounding box center [565, 106] width 184 height 176
type textarea "hero.say("peasants")"
click at [563, 109] on div "# Check if the mines are safe for the workers. def checkEnemyOrSafe ( target ) …" at bounding box center [565, 106] width 184 height 176
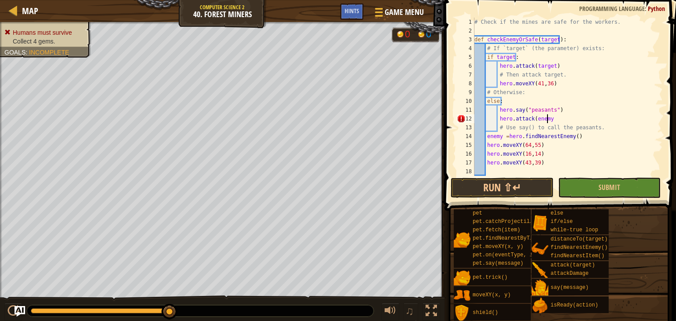
scroll to position [4, 5]
click at [521, 186] on button "Run ⇧↵" at bounding box center [502, 188] width 103 height 20
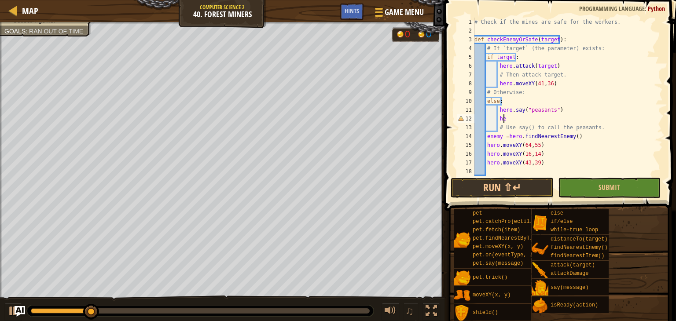
type textarea "h"
click at [11, 306] on div at bounding box center [12, 310] width 11 height 11
type textarea "z"
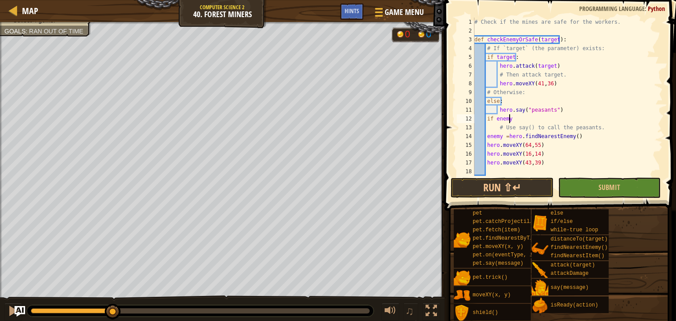
type textarea "if enemy:"
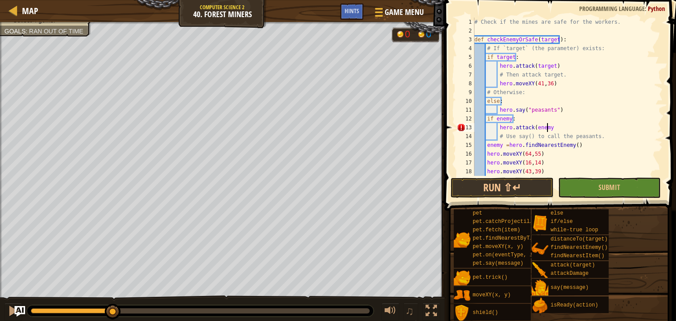
scroll to position [4, 5]
click at [536, 198] on button "Run ⇧↵" at bounding box center [502, 188] width 103 height 20
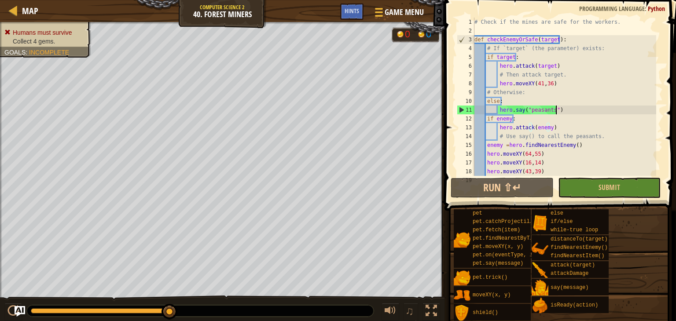
click at [565, 111] on div "# Check if the mines are safe for the workers. def checkEnemyOrSafe ( target ) …" at bounding box center [565, 106] width 184 height 176
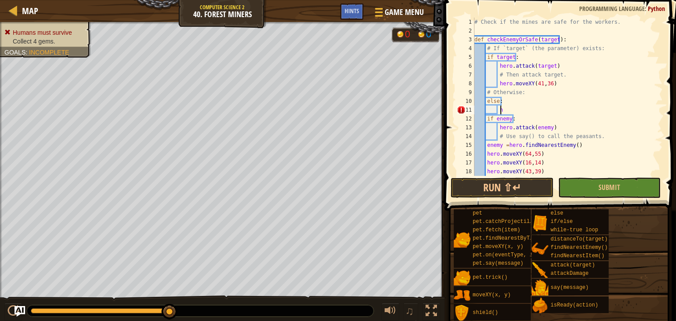
type textarea "h"
click at [481, 184] on button "Run ⇧↵" at bounding box center [502, 188] width 103 height 20
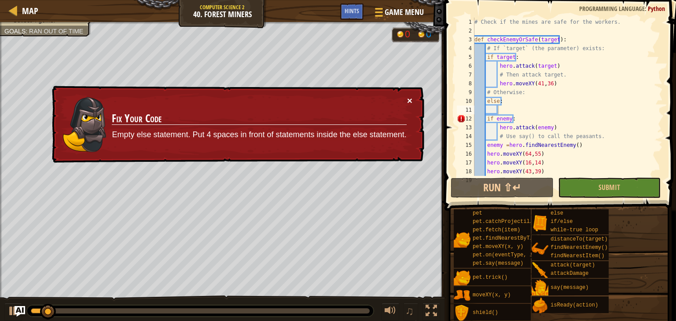
click at [410, 104] on button "×" at bounding box center [409, 100] width 5 height 9
click at [488, 101] on div "# Check if the mines are safe for the workers. def checkEnemyOrSafe ( target ) …" at bounding box center [565, 106] width 184 height 176
type textarea "else:"
click at [484, 103] on div "# Check if the mines are safe for the workers. def checkEnemyOrSafe ( target ) …" at bounding box center [565, 106] width 184 height 176
click at [488, 102] on div "# Check if the mines are safe for the workers. def checkEnemyOrSafe ( target ) …" at bounding box center [565, 106] width 184 height 176
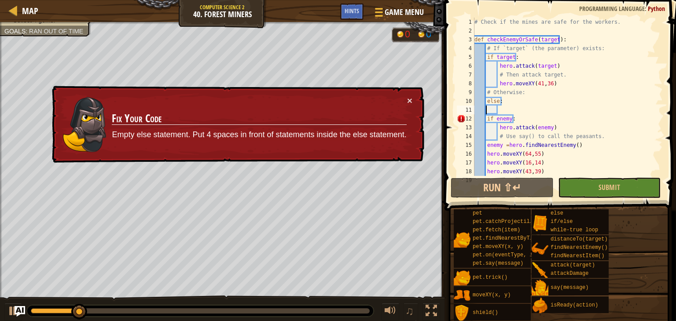
click at [485, 107] on div "# Check if the mines are safe for the workers. def checkEnemyOrSafe ( target ) …" at bounding box center [565, 106] width 184 height 176
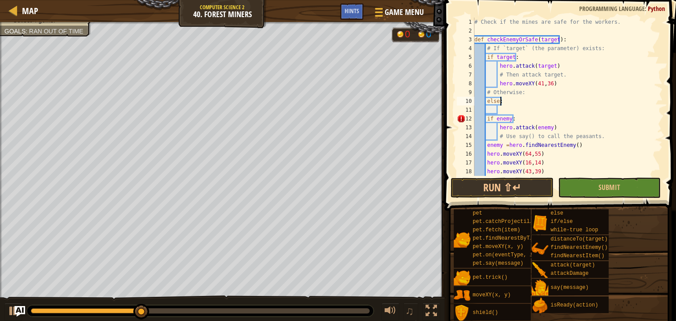
click at [507, 101] on div "# Check if the mines are safe for the workers. def checkEnemyOrSafe ( target ) …" at bounding box center [565, 106] width 184 height 176
type textarea "else:"
click at [508, 101] on div "# Check if the mines are safe for the workers. def checkEnemyOrSafe ( target ) …" at bounding box center [565, 106] width 184 height 176
click at [509, 113] on div "# Check if the mines are safe for the workers. def checkEnemyOrSafe ( target ) …" at bounding box center [565, 106] width 184 height 176
click at [503, 110] on div "# Check if the mines are safe for the workers. def checkEnemyOrSafe ( target ) …" at bounding box center [565, 106] width 184 height 176
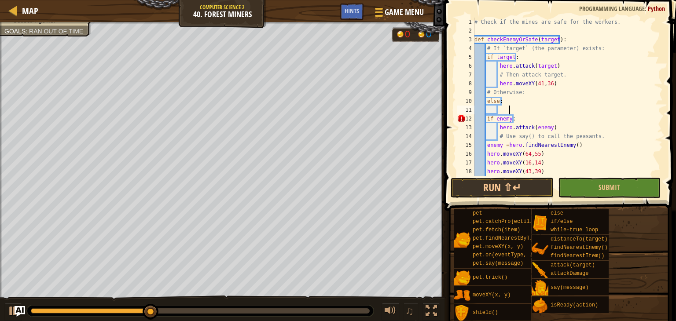
click at [509, 106] on div "# Check if the mines are safe for the workers. def checkEnemyOrSafe ( target ) …" at bounding box center [565, 106] width 184 height 176
click at [499, 110] on div "# Check if the mines are safe for the workers. def checkEnemyOrSafe ( target ) …" at bounding box center [565, 106] width 184 height 176
click at [10, 310] on div at bounding box center [12, 310] width 11 height 11
type textarea "h"
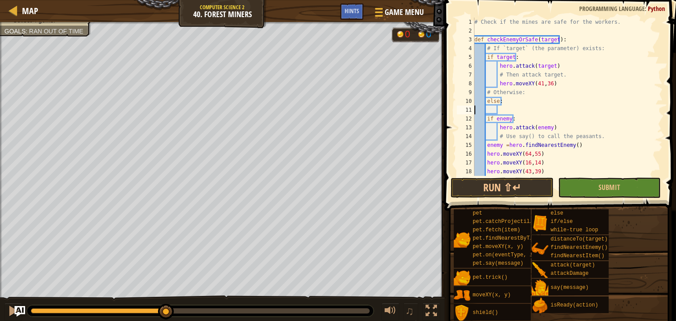
scroll to position [4, 3]
click at [504, 99] on div "# Check if the mines are safe for the workers. def checkEnemyOrSafe ( target ) …" at bounding box center [565, 106] width 184 height 176
type textarea "e"
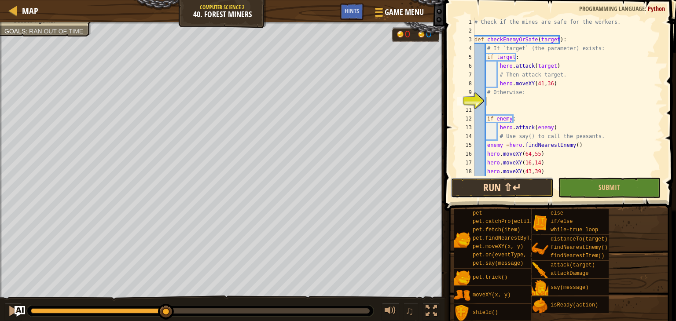
click at [512, 185] on button "Run ⇧↵" at bounding box center [502, 188] width 103 height 20
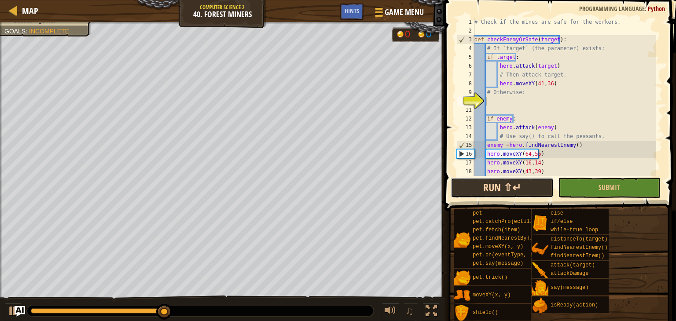
click at [521, 184] on button "Run ⇧↵" at bounding box center [502, 188] width 103 height 20
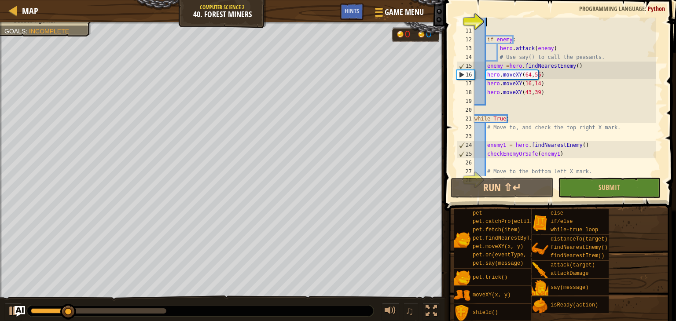
scroll to position [79, 0]
click at [618, 179] on button "Submit" at bounding box center [609, 188] width 103 height 20
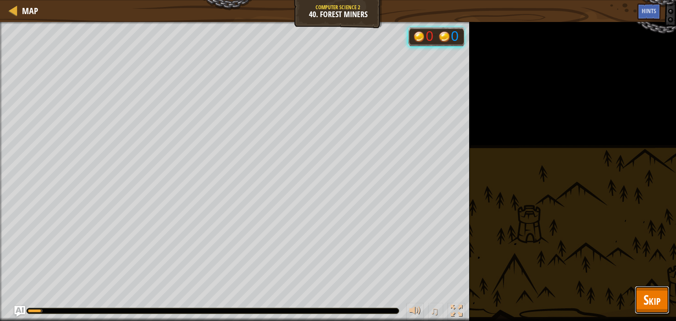
click at [663, 296] on button "Skip" at bounding box center [652, 300] width 35 height 28
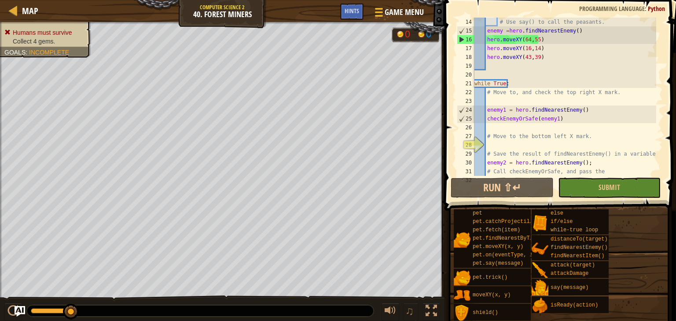
scroll to position [88, 0]
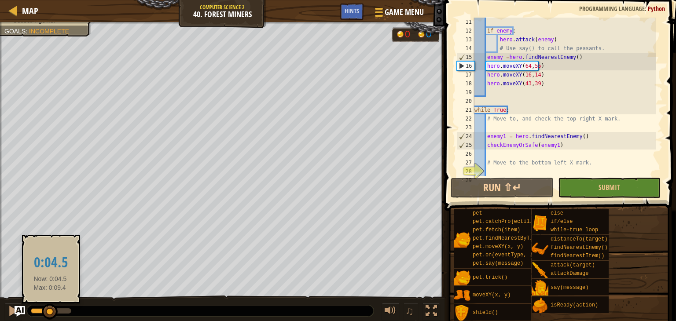
drag, startPoint x: 69, startPoint y: 309, endPoint x: 52, endPoint y: 309, distance: 16.7
click at [52, 309] on div at bounding box center [50, 312] width 16 height 16
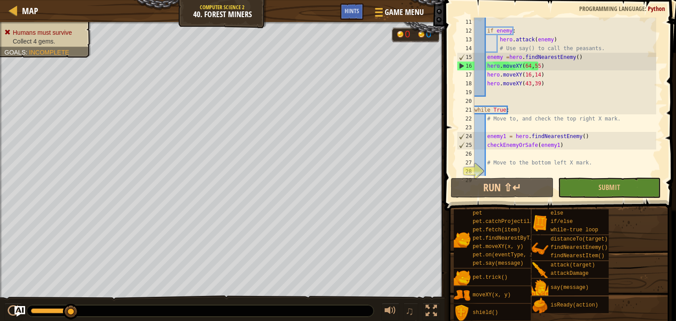
drag, startPoint x: 57, startPoint y: 308, endPoint x: 77, endPoint y: 301, distance: 21.3
click at [79, 301] on div "♫" at bounding box center [222, 309] width 444 height 26
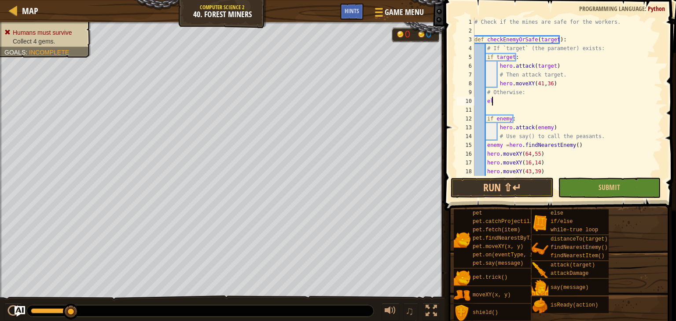
scroll to position [4, 0]
type textarea "ele"
type textarea "hero."
type textarea "her"
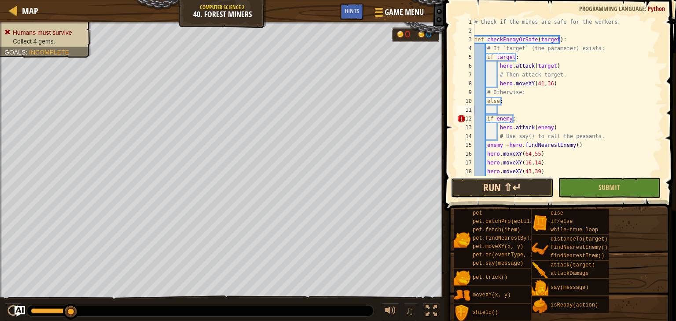
click at [531, 189] on button "Run ⇧↵" at bounding box center [502, 188] width 103 height 20
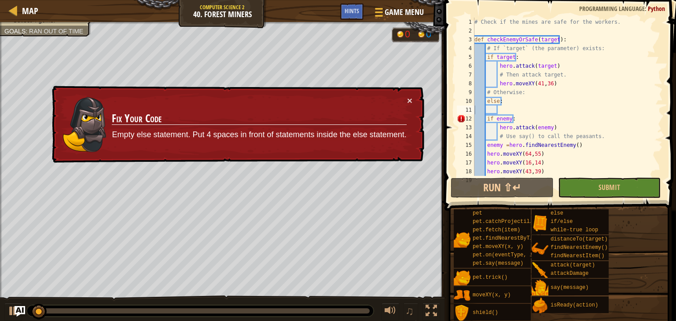
click at [418, 98] on div "× Fix Your Code Empty else statement. Put 4 spaces in front of statements insid…" at bounding box center [237, 124] width 374 height 77
click at [410, 100] on button "×" at bounding box center [409, 100] width 5 height 9
click at [485, 117] on div "# Check if the mines are safe for the workers. def checkEnemyOrSafe ( target ) …" at bounding box center [565, 106] width 184 height 176
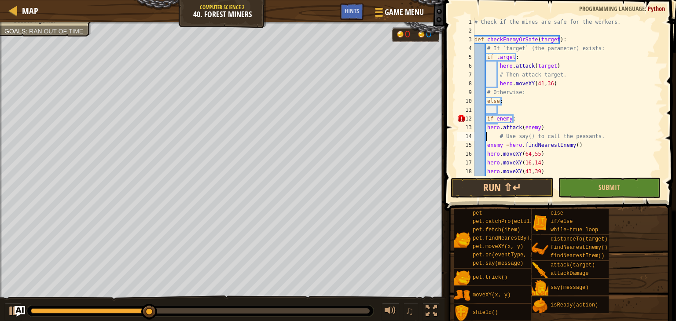
type textarea "# Use say() to call the peasants."
click at [500, 108] on div "# Check if the mines are safe for the workers. def checkEnemyOrSafe ( target ) …" at bounding box center [565, 106] width 184 height 176
click at [548, 105] on div "# Check if the mines are safe for the workers. def checkEnemyOrSafe ( target ) …" at bounding box center [565, 106] width 184 height 176
type textarea "else:"
click at [551, 105] on div "# Check if the mines are safe for the workers. def checkEnemyOrSafe ( target ) …" at bounding box center [565, 106] width 184 height 176
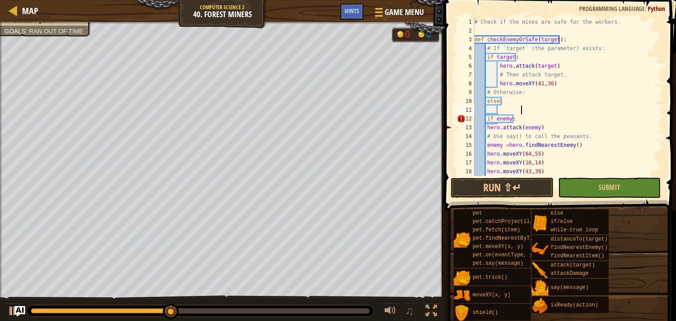
click at [550, 111] on div "# Check if the mines are safe for the workers. def checkEnemyOrSafe ( target ) …" at bounding box center [565, 106] width 184 height 176
click at [487, 120] on div "# Check if the mines are safe for the workers. def checkEnemyOrSafe ( target ) …" at bounding box center [565, 106] width 184 height 176
type textarea "if enemy:"
click at [503, 110] on div "# Check if the mines are safe for the workers. def checkEnemyOrSafe ( target ) …" at bounding box center [565, 106] width 184 height 176
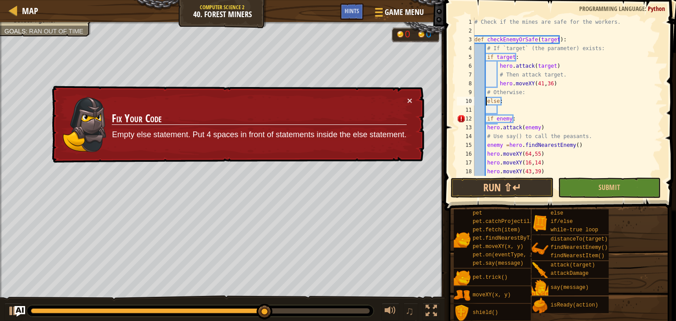
click at [485, 99] on div "# Check if the mines are safe for the workers. def checkEnemyOrSafe ( target ) …" at bounding box center [565, 106] width 184 height 176
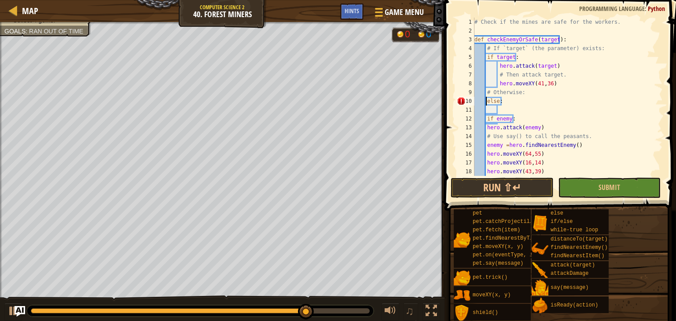
type textarea "else:"
click at [500, 104] on div "# Check if the mines are safe for the workers. def checkEnemyOrSafe ( target ) …" at bounding box center [565, 106] width 184 height 176
click at [504, 108] on div "# Check if the mines are safe for the workers. def checkEnemyOrSafe ( target ) …" at bounding box center [565, 106] width 184 height 176
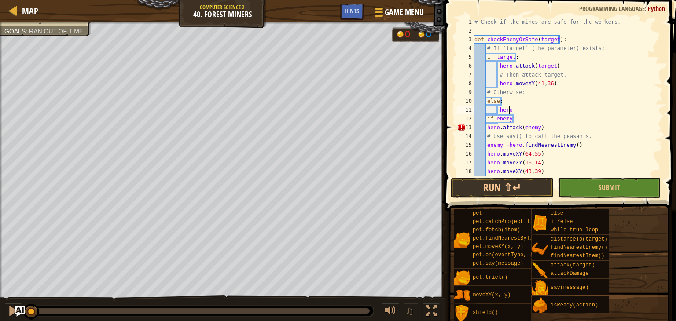
drag, startPoint x: 356, startPoint y: 309, endPoint x: 0, endPoint y: 303, distance: 355.6
click at [0, 303] on div "♫" at bounding box center [222, 309] width 444 height 26
click at [6, 309] on button at bounding box center [13, 312] width 18 height 18
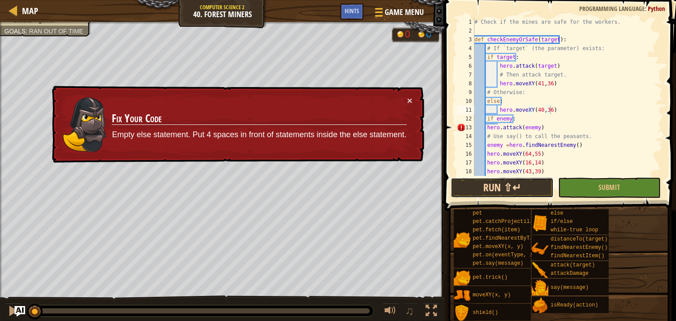
click at [531, 185] on button "Run ⇧↵" at bounding box center [502, 188] width 103 height 20
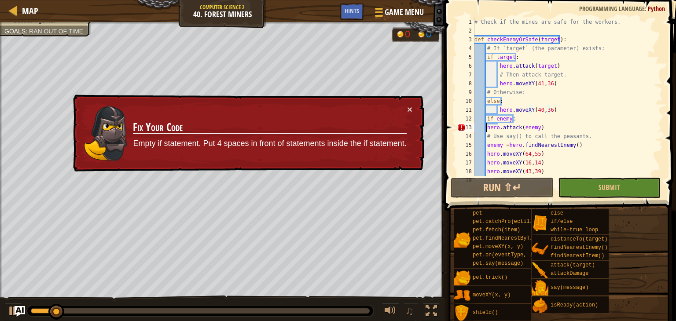
click at [486, 125] on div "# Check if the mines are safe for the workers. def checkEnemyOrSafe ( target ) …" at bounding box center [565, 106] width 184 height 176
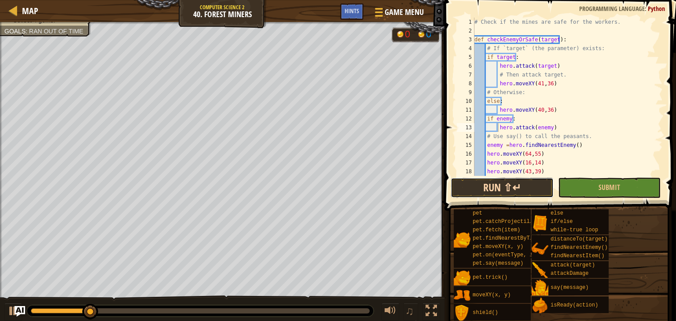
click at [507, 191] on button "Run ⇧↵" at bounding box center [502, 188] width 103 height 20
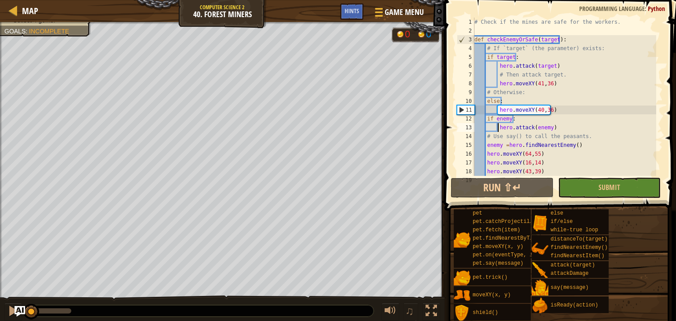
drag, startPoint x: 66, startPoint y: 308, endPoint x: 0, endPoint y: 314, distance: 66.8
click at [0, 314] on div "♫" at bounding box center [222, 309] width 444 height 26
click at [16, 311] on img "Ask AI" at bounding box center [19, 311] width 11 height 11
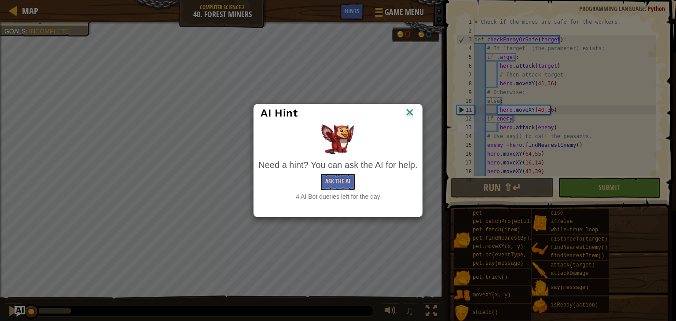
click at [407, 109] on img at bounding box center [409, 113] width 11 height 13
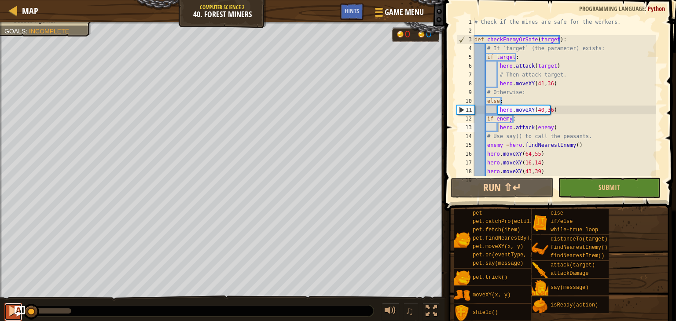
click at [9, 314] on div at bounding box center [12, 310] width 11 height 11
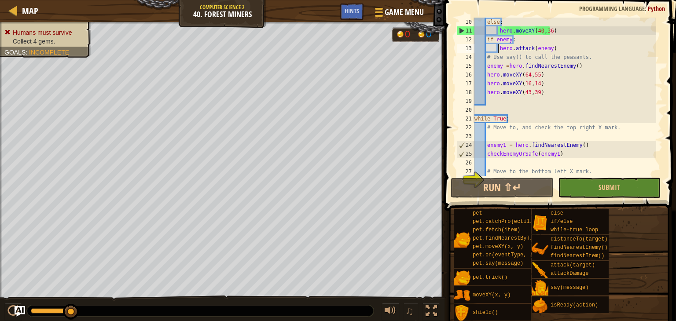
scroll to position [79, 0]
click at [484, 57] on div "else : hero . moveXY ( 40 , 36 ) if enemy : hero . attack ( enemy ) # Use say()…" at bounding box center [565, 106] width 184 height 176
click at [483, 71] on div "else : hero . moveXY ( 40 , 36 ) if enemy : hero . attack ( enemy ) # Use say()…" at bounding box center [565, 106] width 184 height 176
click at [483, 81] on div "else : hero . moveXY ( 40 , 36 ) if enemy : hero . attack ( enemy ) # Use say()…" at bounding box center [565, 106] width 184 height 176
type textarea "hero.moveXY(16,14)"
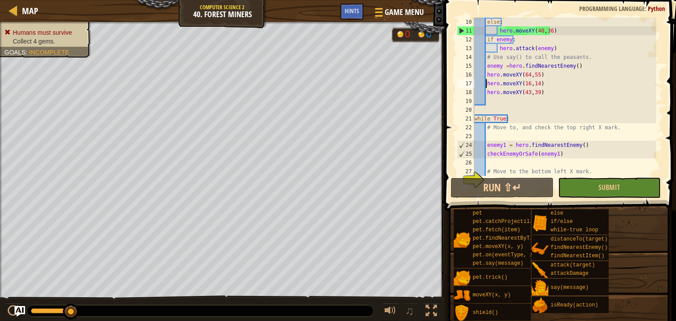
click at [485, 87] on div "else : hero . moveXY ( 40 , 36 ) if enemy : hero . attack ( enemy ) # Use say()…" at bounding box center [565, 106] width 184 height 176
click at [485, 98] on div "else : hero . moveXY ( 40 , 36 ) if enemy : hero . attack ( enemy ) # Use say()…" at bounding box center [565, 106] width 184 height 176
click at [502, 44] on div "else : hero . moveXY ( 40 , 36 ) if enemy : hero . attack ( enemy ) # Use say()…" at bounding box center [565, 106] width 184 height 176
click at [502, 43] on div "else : hero . moveXY ( 40 , 36 ) if enemy : hero . attack ( enemy ) # Use say()…" at bounding box center [565, 106] width 184 height 176
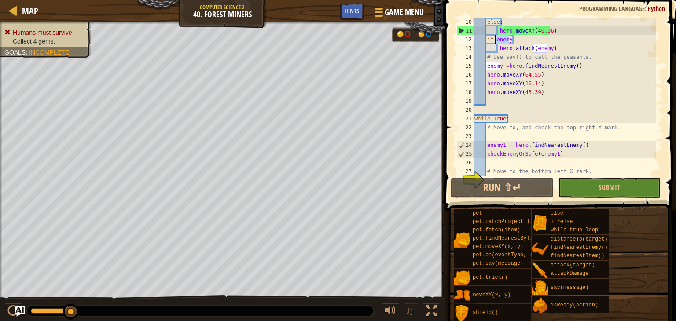
click at [484, 55] on div "else : hero . moveXY ( 40 , 36 ) if enemy : hero . attack ( enemy ) # Use say()…" at bounding box center [565, 106] width 184 height 176
click at [487, 66] on div "else : hero . moveXY ( 40 , 36 ) if enemy : hero . attack ( enemy ) # Use say()…" at bounding box center [565, 106] width 184 height 176
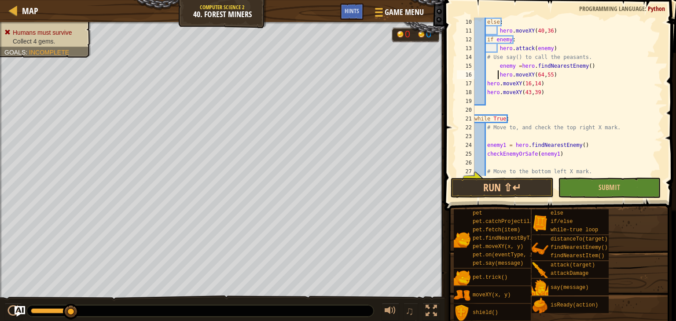
click at [486, 75] on div "else : hero . moveXY ( 40 , 36 ) if enemy : hero . attack ( enemy ) # Use say()…" at bounding box center [565, 106] width 184 height 176
click at [487, 84] on div "else : hero . moveXY ( 40 , 36 ) if enemy : hero . attack ( enemy ) # Use say()…" at bounding box center [565, 106] width 184 height 176
click at [488, 90] on div "else : hero . moveXY ( 40 , 36 ) if enemy : hero . attack ( enemy ) # Use say()…" at bounding box center [565, 106] width 184 height 176
click at [486, 94] on div "else : hero . moveXY ( 40 , 36 ) if enemy : hero . attack ( enemy ) # Use say()…" at bounding box center [565, 106] width 184 height 176
type textarea "hero.moveXY(43,39)"
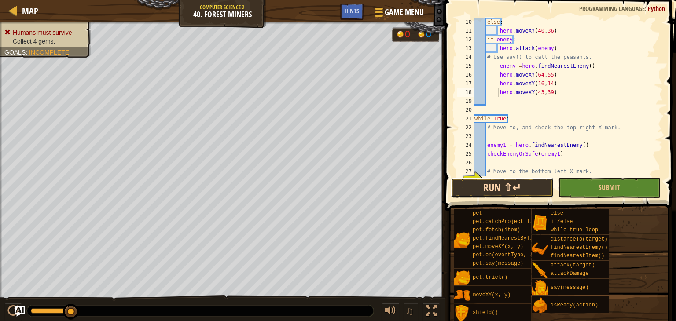
click at [508, 180] on button "Run ⇧↵" at bounding box center [502, 188] width 103 height 20
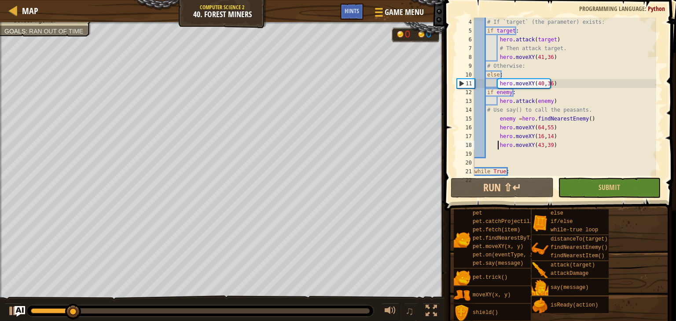
scroll to position [26, 0]
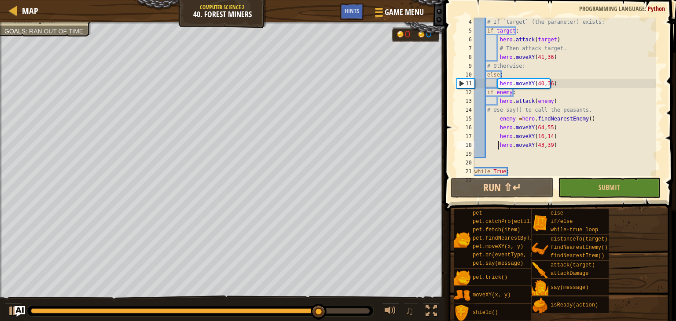
click at [485, 156] on div "# If `target` (the parameter) exists: if target : hero . attack ( target ) # Th…" at bounding box center [565, 106] width 184 height 176
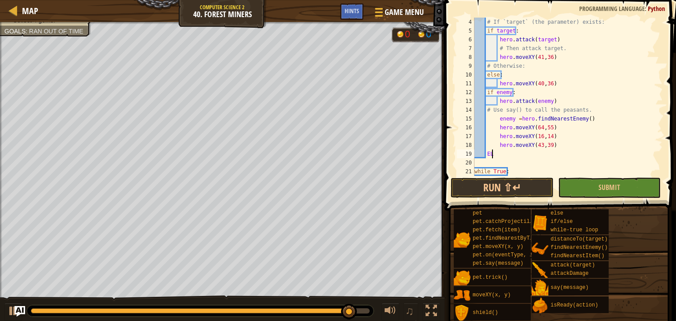
scroll to position [4, 0]
type textarea "E"
type textarea "else:"
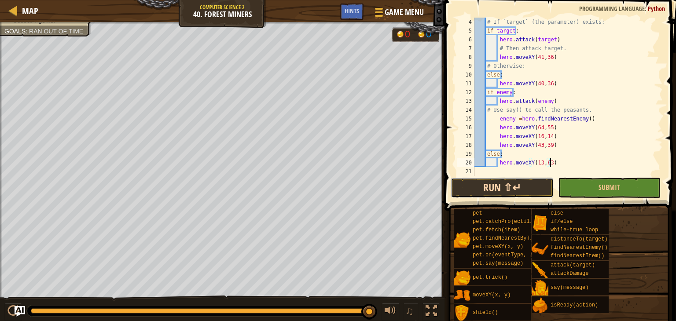
click at [507, 187] on button "Run ⇧↵" at bounding box center [502, 188] width 103 height 20
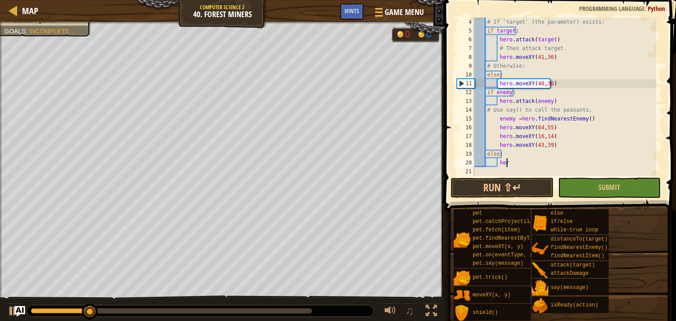
type textarea "h"
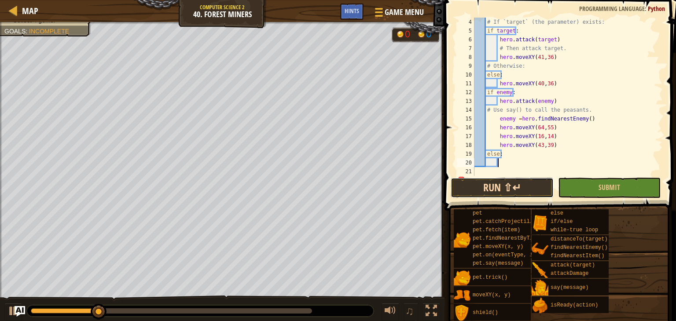
click at [512, 187] on button "Run ⇧↵" at bounding box center [502, 188] width 103 height 20
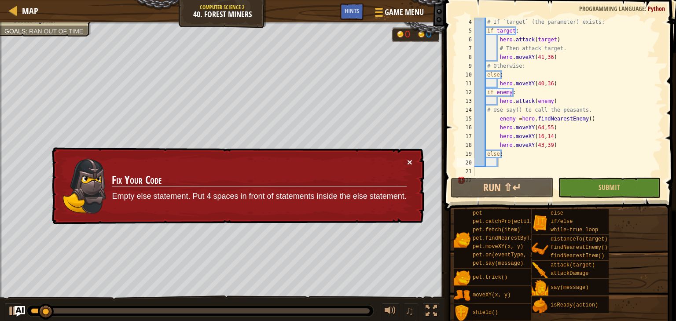
click at [411, 162] on button "×" at bounding box center [409, 162] width 5 height 9
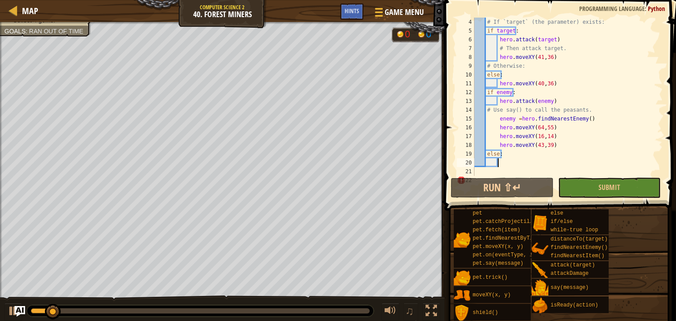
click at [500, 151] on div "# If `target` (the parameter) exists: if target : hero . attack ( target ) # Th…" at bounding box center [565, 106] width 184 height 176
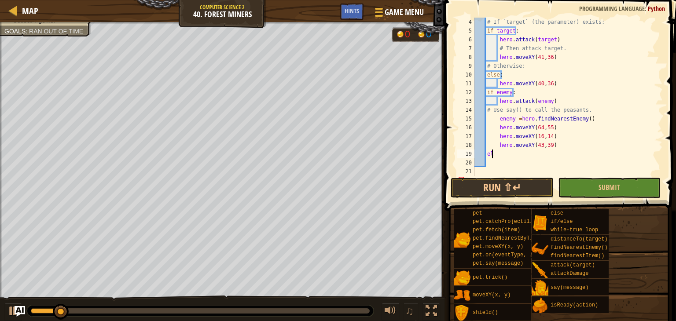
scroll to position [4, 0]
type textarea "e"
click at [504, 192] on button "Run ⇧↵" at bounding box center [502, 188] width 103 height 20
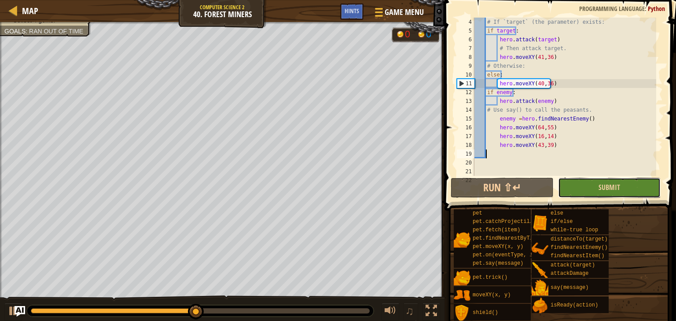
click at [621, 184] on button "Submit" at bounding box center [609, 188] width 103 height 20
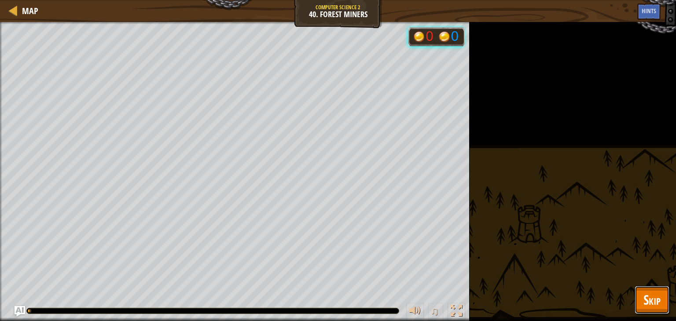
click at [651, 307] on span "Skip" at bounding box center [651, 300] width 17 height 18
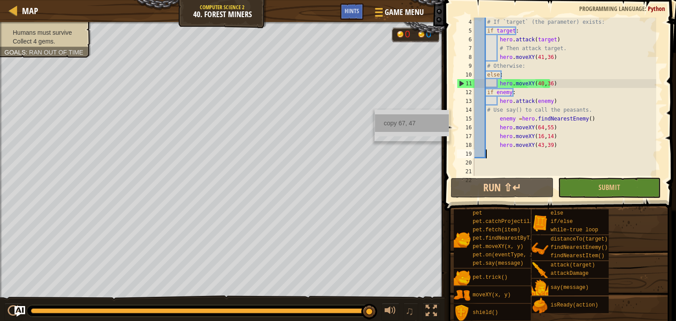
click at [381, 125] on div "Map Computer Science 2 40. Forest Miners Game Menu Done Hints 1 ההההההההההההההה…" at bounding box center [338, 160] width 676 height 321
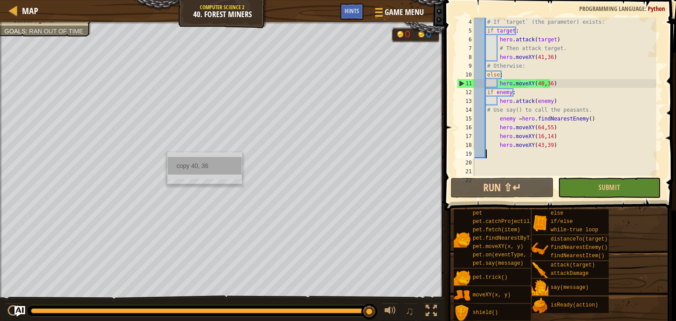
click at [211, 167] on div "copy 40, 36" at bounding box center [205, 166] width 74 height 18
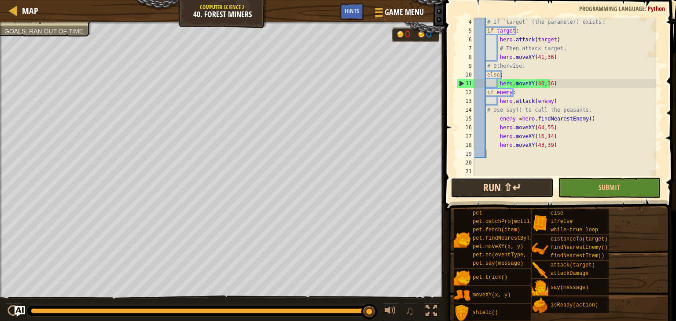
click at [535, 190] on button "Run ⇧↵" at bounding box center [502, 188] width 103 height 20
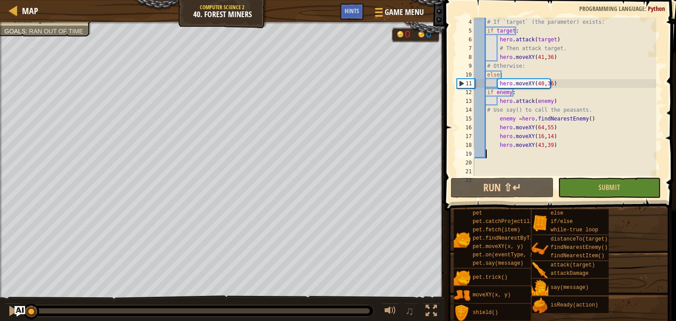
drag, startPoint x: 216, startPoint y: 311, endPoint x: 0, endPoint y: 331, distance: 217.0
click at [0, 0] on html "Map Computer Science 2 40. Forest Miners Game Menu Done Hints 1 ההההההההההההההה…" at bounding box center [338, 0] width 676 height 0
click at [14, 312] on div at bounding box center [12, 310] width 11 height 11
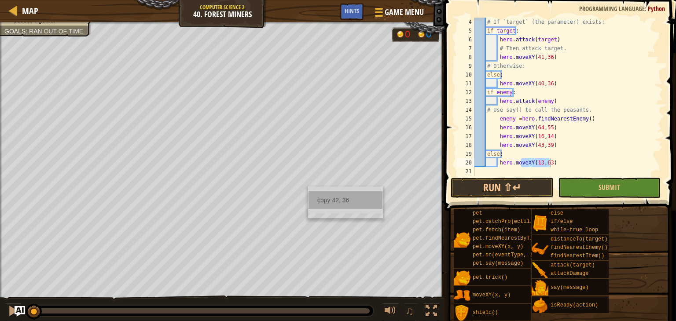
click at [330, 199] on div "copy 42, 36" at bounding box center [346, 200] width 74 height 18
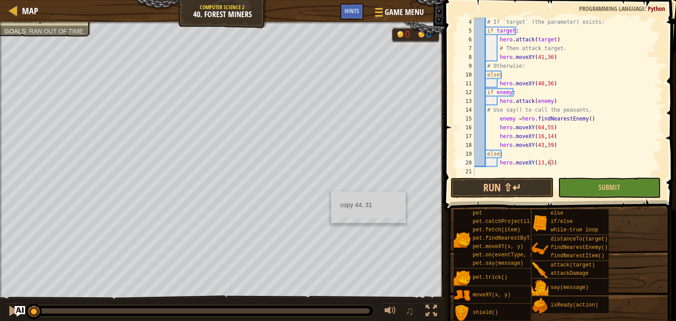
click at [364, 214] on ul "copy 44, 31" at bounding box center [368, 205] width 74 height 26
click at [496, 182] on button "Run ⇧↵" at bounding box center [502, 188] width 103 height 20
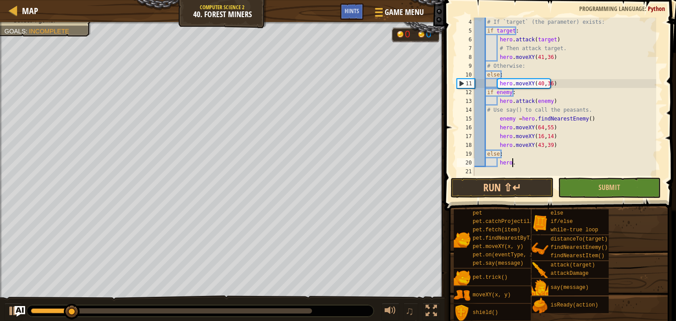
click at [525, 158] on div "# If `target` (the parameter) exists: if target : hero . attack ( target ) # Th…" at bounding box center [565, 106] width 184 height 176
type textarea "he"
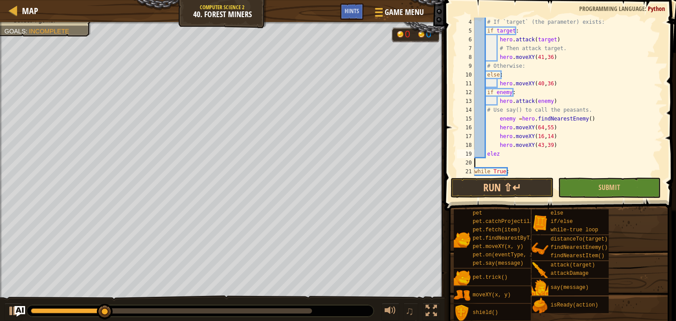
type textarea "ele"
click at [525, 158] on div "# If `target` (the parameter) exists: if target : hero . attack ( target ) # Th…" at bounding box center [565, 106] width 184 height 176
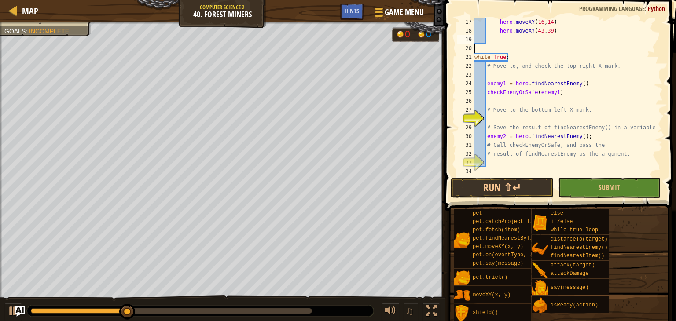
scroll to position [141, 0]
click at [508, 122] on div "hero . moveXY ( 16 , 14 ) hero . moveXY ( 43 , 39 ) while True : # Move to, and…" at bounding box center [565, 106] width 184 height 176
drag, startPoint x: 151, startPoint y: 309, endPoint x: 4, endPoint y: 316, distance: 148.1
click at [2, 316] on div "♫" at bounding box center [222, 309] width 444 height 26
click at [12, 313] on div at bounding box center [12, 310] width 11 height 11
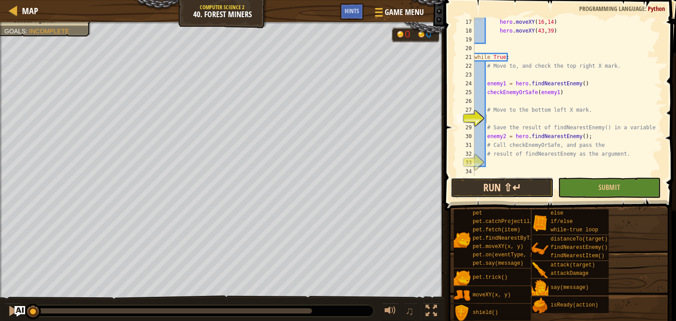
click at [514, 191] on button "Run ⇧↵" at bounding box center [502, 188] width 103 height 20
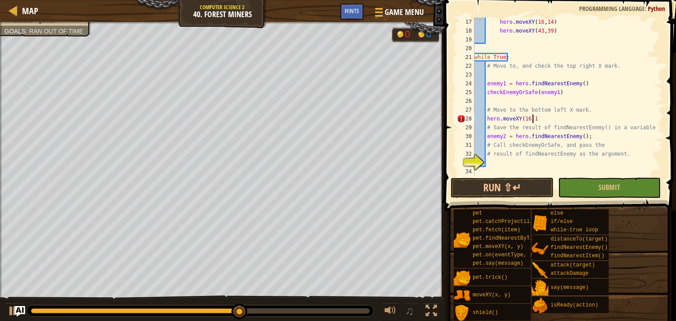
scroll to position [4, 4]
type textarea "hero.moveXY(16,15)"
click at [480, 197] on button "Run ⇧↵" at bounding box center [502, 188] width 103 height 20
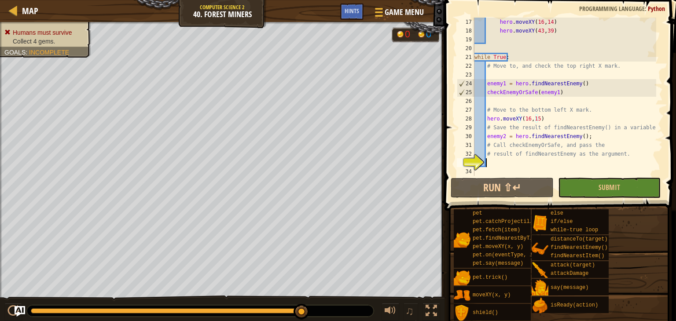
click at [504, 166] on div "hero . moveXY ( 16 , 14 ) hero . moveXY ( 43 , 39 ) while True : # Move to, and…" at bounding box center [565, 106] width 184 height 176
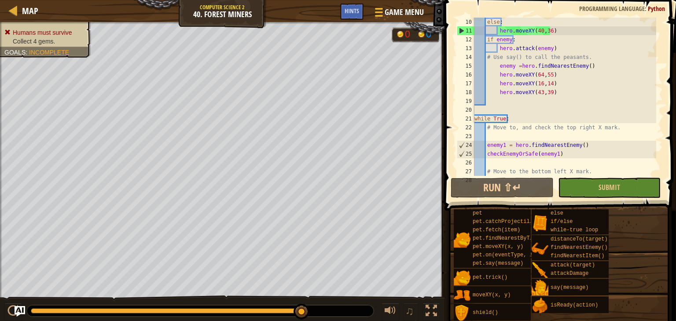
scroll to position [53, 0]
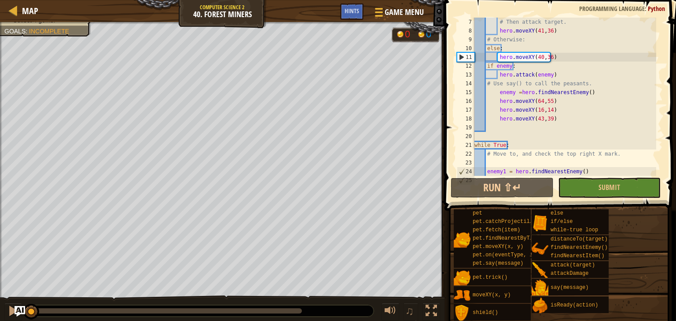
drag, startPoint x: 299, startPoint y: 317, endPoint x: 0, endPoint y: 338, distance: 300.0
click at [0, 0] on html "Map Computer Science 2 40. Forest Miners Game Menu Done Hints 1 ההההההההההההההה…" at bounding box center [338, 0] width 676 height 0
click at [9, 308] on div at bounding box center [12, 310] width 11 height 11
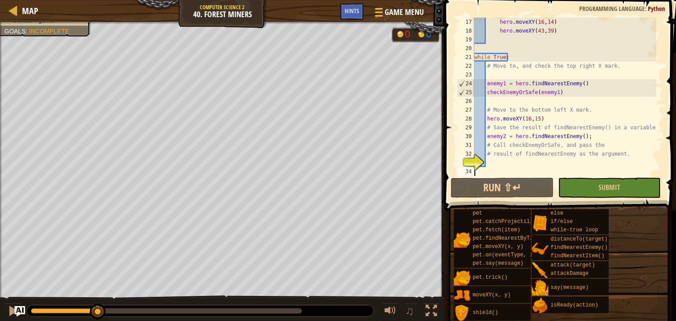
drag, startPoint x: 70, startPoint y: 312, endPoint x: 98, endPoint y: 323, distance: 30.5
click at [98, 0] on html "Map Computer Science 2 40. Forest Miners Game Menu Done Hints 1 ההההההההההההההה…" at bounding box center [338, 0] width 676 height 0
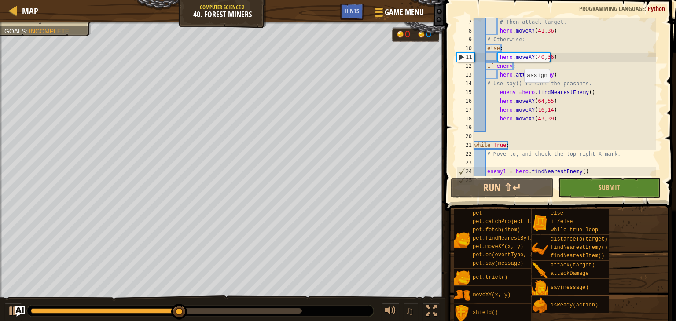
scroll to position [53, 0]
drag, startPoint x: 489, startPoint y: 84, endPoint x: 614, endPoint y: 83, distance: 125.0
click at [614, 83] on div "# Then attack target. hero . moveXY ( 41 , 36 ) # Otherwise: else : hero . move…" at bounding box center [565, 106] width 184 height 176
type textarea "# Use say() to call the peasants."
click at [597, 82] on div "# Then attack target. hero . moveXY ( 41 , 36 ) # Otherwise: else : hero . move…" at bounding box center [565, 97] width 184 height 158
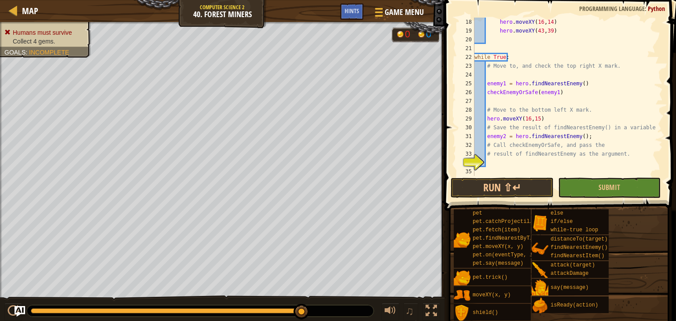
scroll to position [150, 0]
drag, startPoint x: 301, startPoint y: 305, endPoint x: 322, endPoint y: 308, distance: 21.3
click at [322, 308] on div at bounding box center [200, 310] width 347 height 11
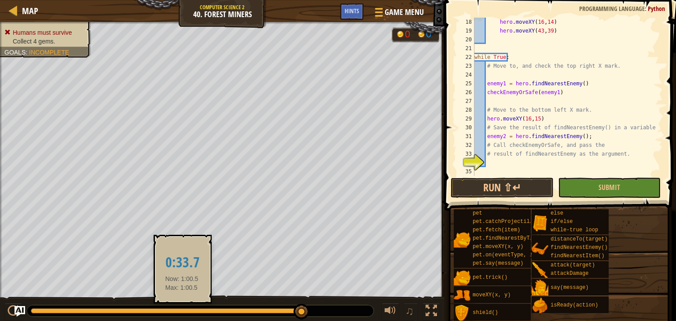
click at [181, 312] on div at bounding box center [166, 311] width 271 height 5
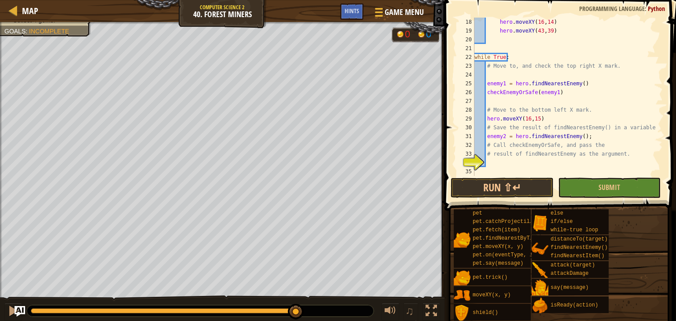
click at [296, 311] on div at bounding box center [166, 311] width 271 height 5
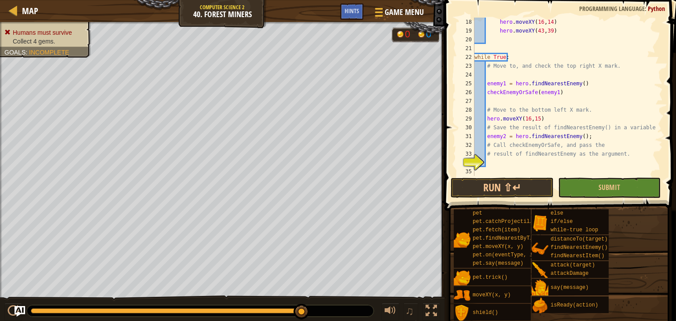
drag, startPoint x: 296, startPoint y: 311, endPoint x: 306, endPoint y: 312, distance: 10.2
click at [306, 312] on div at bounding box center [302, 312] width 16 height 16
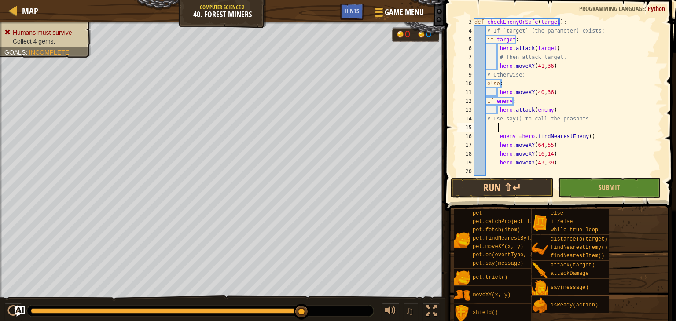
scroll to position [18, 0]
drag, startPoint x: 496, startPoint y: 89, endPoint x: 563, endPoint y: 94, distance: 66.6
click at [563, 94] on div "def checkEnemyOrSafe ( target ) : # If `target` (the parameter) exists: if targ…" at bounding box center [565, 106] width 184 height 176
click at [500, 81] on div "def checkEnemyOrSafe ( target ) : # If `target` (the parameter) exists: if targ…" at bounding box center [565, 106] width 184 height 176
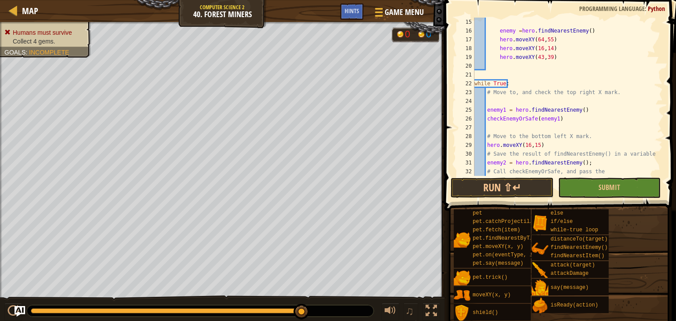
scroll to position [150, 0]
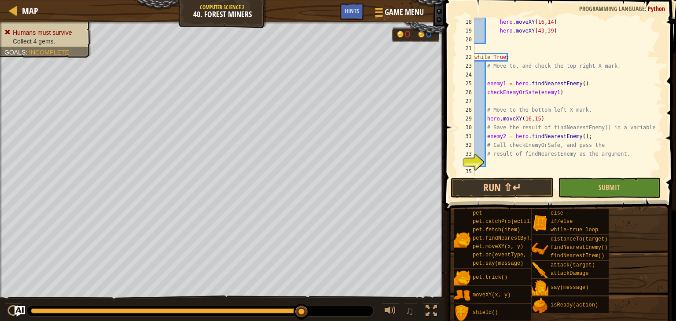
click at [491, 125] on div "hero . moveXY ( 16 , 14 ) hero . moveXY ( 43 , 39 ) while True : # Move to, and…" at bounding box center [565, 106] width 184 height 176
type textarea "# Save the result of findNearestEnemy() in a variable."
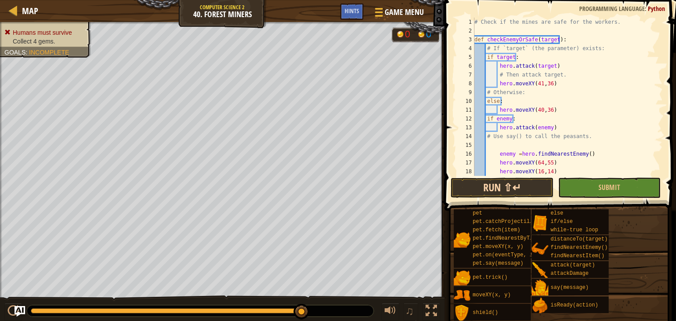
scroll to position [0, 0]
click at [314, 128] on div "copy 51, 44" at bounding box center [319, 134] width 74 height 18
click at [497, 188] on button "Run ⇧↵" at bounding box center [502, 188] width 103 height 20
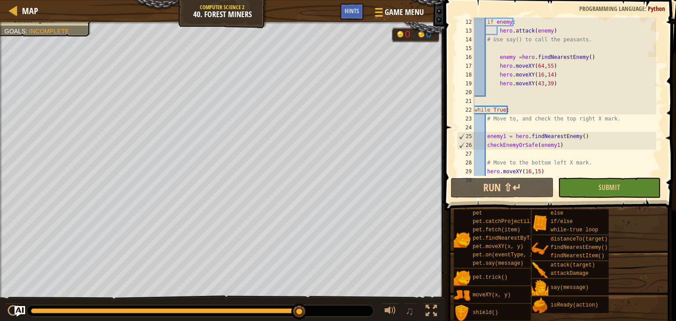
scroll to position [97, 0]
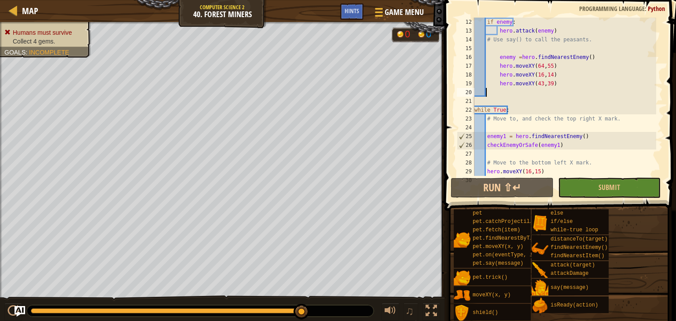
click at [495, 94] on div "if enemy : hero . attack ( enemy ) # Use say() to call the peasants. enemy = he…" at bounding box center [565, 106] width 184 height 176
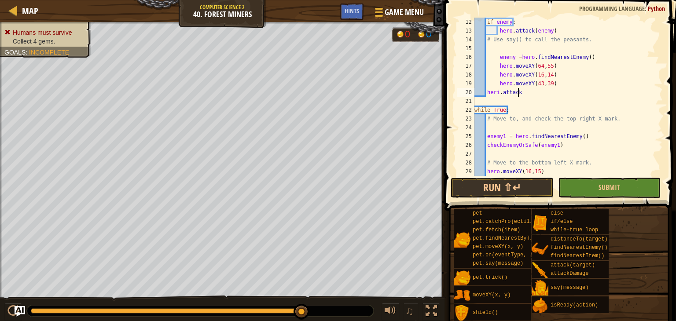
scroll to position [4, 3]
click at [551, 82] on div "if enemy : hero . attack ( enemy ) # Use say() to call the peasants. enemy = he…" at bounding box center [565, 106] width 184 height 176
type textarea "hero.moveXY(43,39)"
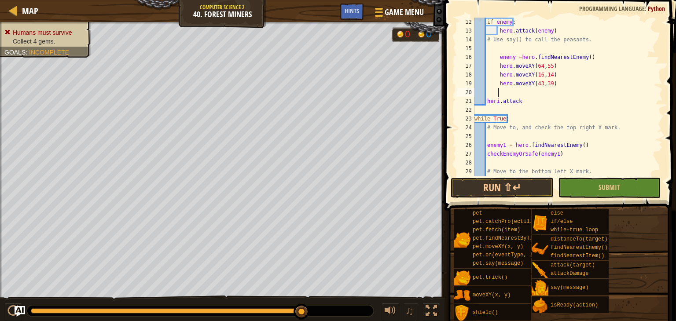
scroll to position [4, 1]
click at [496, 55] on div "if enemy : hero . attack ( enemy ) # Use say() to call the peasants. enemy = he…" at bounding box center [565, 106] width 184 height 176
click at [496, 101] on div "if enemy : hero . attack ( enemy ) # Use say() to call the peasants. enemy = he…" at bounding box center [565, 106] width 184 height 176
click at [500, 99] on div "if enemy : hero . attack ( enemy ) # Use say() to call the peasants. enemy = he…" at bounding box center [565, 106] width 184 height 176
click at [497, 100] on div "if enemy : hero . attack ( enemy ) # Use say() to call the peasants. enemy = he…" at bounding box center [565, 106] width 184 height 176
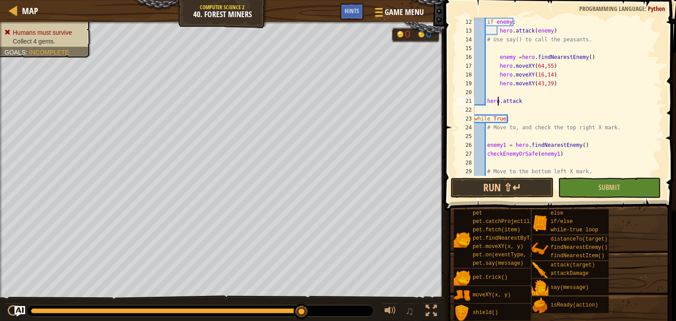
scroll to position [4, 2]
click at [493, 85] on div "if enemy : hero . attack ( enemy ) # Use say() to call the peasants. enemy = he…" at bounding box center [565, 106] width 184 height 176
type textarea "hero.moveXY(43,39)"
click at [491, 91] on div "if enemy : hero . attack ( enemy ) # Use say() to call the peasants. enemy = he…" at bounding box center [565, 106] width 184 height 176
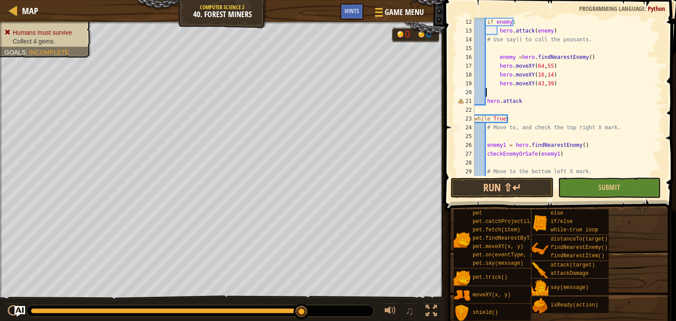
click at [485, 90] on div "if enemy : hero . attack ( enemy ) # Use say() to call the peasants. enemy = he…" at bounding box center [565, 106] width 184 height 176
type textarea "u"
type textarea "if enemy:"
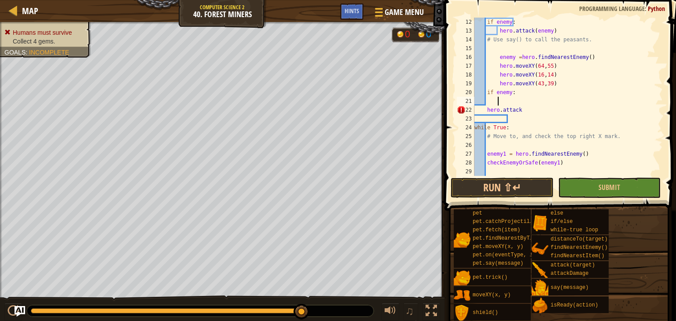
scroll to position [4, 1]
drag, startPoint x: 483, startPoint y: 109, endPoint x: 506, endPoint y: 106, distance: 23.0
click at [506, 106] on div "if enemy : hero . attack ( enemy ) # Use say() to call the peasants. enemy = he…" at bounding box center [565, 106] width 184 height 176
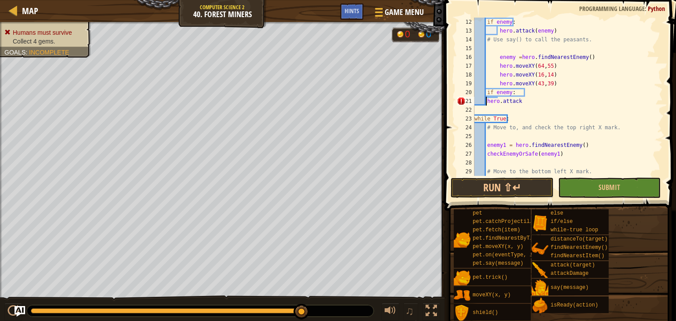
click at [487, 102] on div "if enemy : hero . attack ( enemy ) # Use say() to call the peasants. enemy = he…" at bounding box center [565, 106] width 184 height 176
click at [538, 99] on div "if enemy : hero . attack ( enemy ) # Use say() to call the peasants. enemy = he…" at bounding box center [565, 106] width 184 height 176
type textarea "hero.attack(enemy)"
click at [513, 195] on button "Run ⇧↵" at bounding box center [502, 188] width 103 height 20
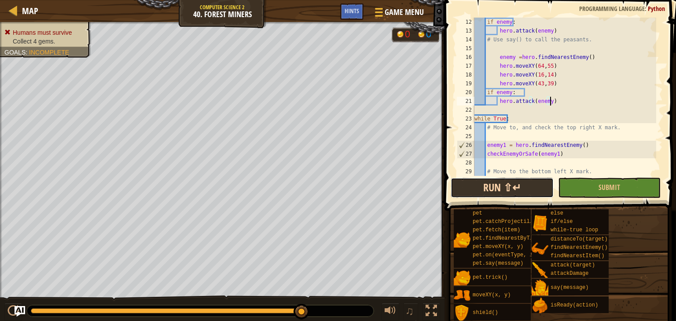
click at [489, 192] on button "Run ⇧↵" at bounding box center [502, 188] width 103 height 20
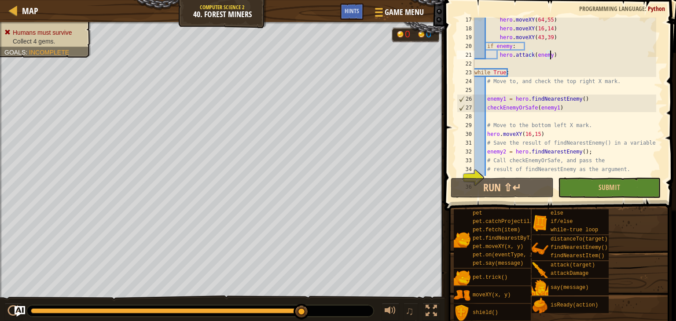
scroll to position [158, 0]
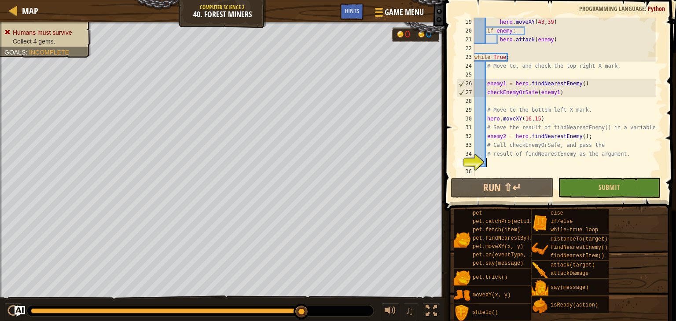
click at [495, 161] on div "hero . moveXY ( 43 , 39 ) if enemy : hero . attack ( enemy ) while True : # Mov…" at bounding box center [565, 106] width 184 height 176
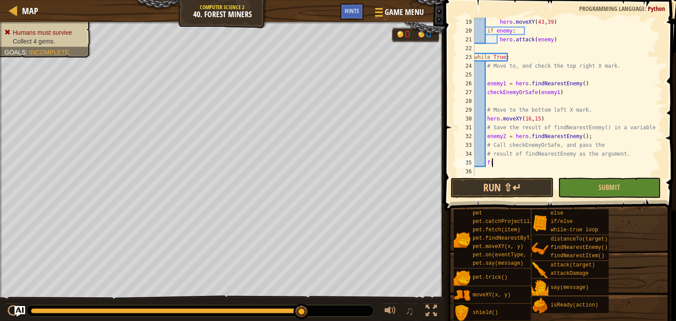
scroll to position [4, 0]
type textarea "f"
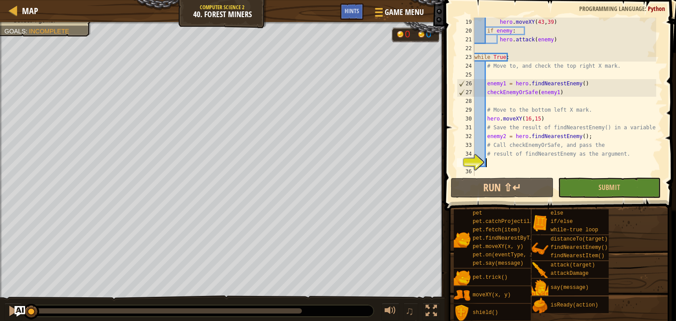
drag, startPoint x: 306, startPoint y: 317, endPoint x: 0, endPoint y: 342, distance: 306.9
click at [0, 0] on html "Map Computer Science 2 40. Forest Miners Game Menu Done Hints 1 ההההההההההההההה…" at bounding box center [338, 0] width 676 height 0
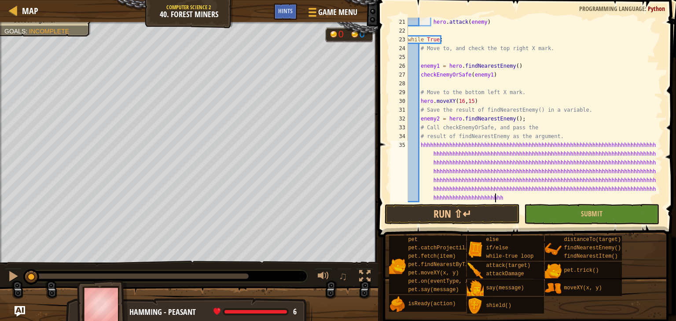
scroll to position [4, 118]
type textarea "hhhhhhhhhhhhhhhhhhhhhhhhhhhhhhhhhhhhhhhhhhhhhhhhhhhhhhhhhhhhhhhhhhhhhhhhhhhhhhh…"
type textarea "hhhhhhhhhhhhhhhhh"
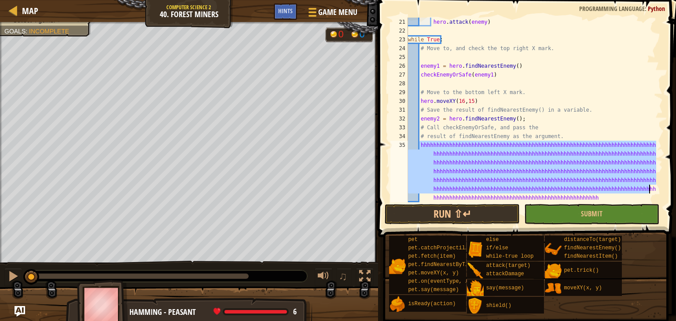
scroll to position [185, 0]
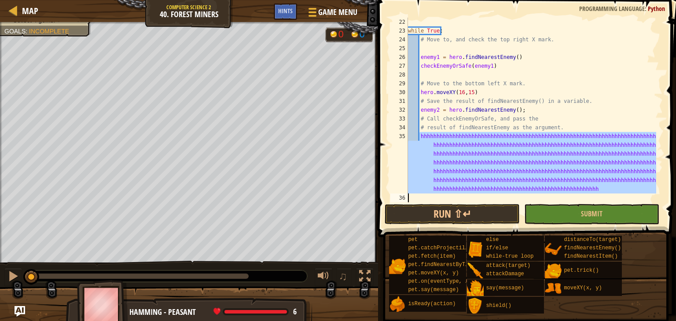
drag, startPoint x: 420, startPoint y: 145, endPoint x: 676, endPoint y: 220, distance: 266.1
click at [676, 220] on div "hhhhhhhhhhhhhhhhh 22 23 24 25 26 27 28 29 30 31 32 33 34 35 36 while True : # M…" at bounding box center [525, 135] width 301 height 263
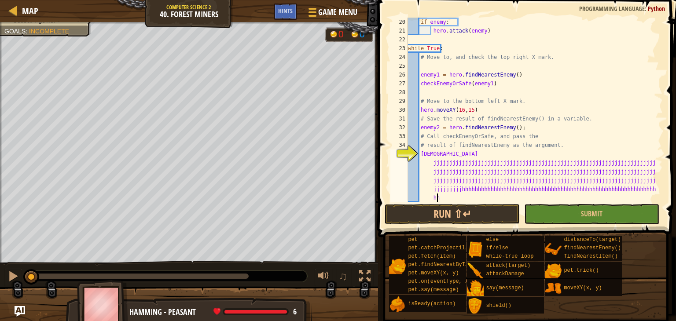
scroll to position [0, 0]
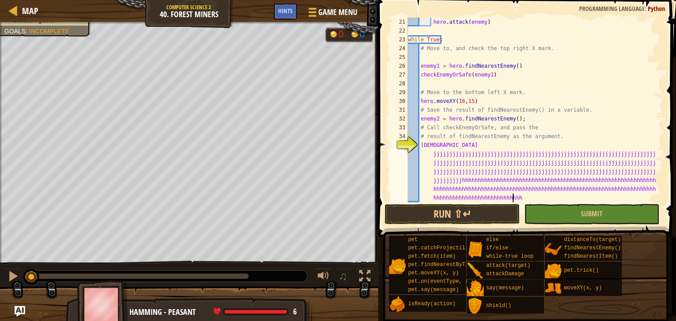
type textarea "unhujjjjjjjjjjjjjjjjjjjjjjjjjjjjjjjjjjjjjjjjjjjjjjjjjjjjjjjjjjjjjjjjjjjjjjjjjjj…"
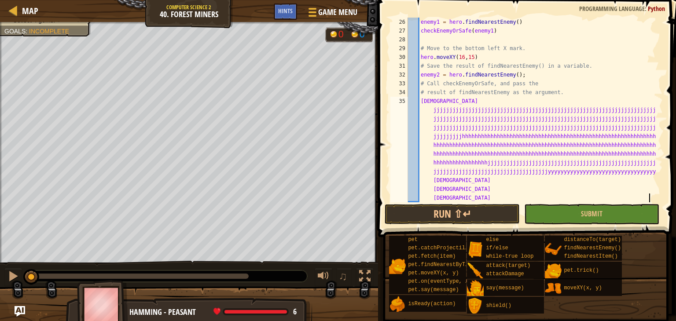
type textarea "hhhhhhhhhhhhhhhhhhhhhhhhhhhhhhhhhhhhhhhhhhhhhhhhhhhhhhhhhhjjjjjjjjjjjjjjjjjjjjj…"
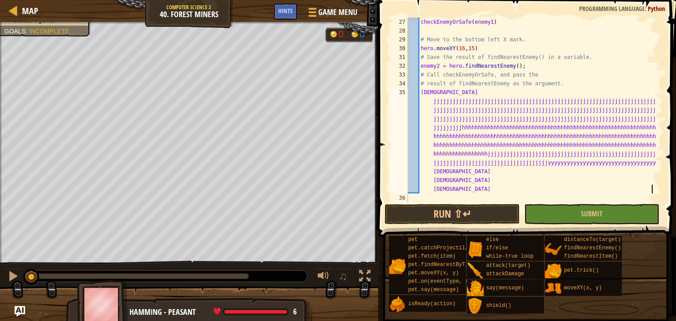
type textarea "unhujjjjjjjjjjjjjjjjjjjjjjjjjjjjjjjjjjjjjjjjjjjjjjjjjjjjjjjjjjjjjjjjjjjjjjjjjjj…"
drag, startPoint x: 574, startPoint y: 119, endPoint x: 479, endPoint y: 124, distance: 95.2
drag, startPoint x: 479, startPoint y: 124, endPoint x: 426, endPoint y: 110, distance: 54.1
click at [426, 110] on div "checkEnemyOrSafe ( enemy1 ) # Move to the bottom left X mark. hero . moveXY ( 1…" at bounding box center [531, 119] width 250 height 202
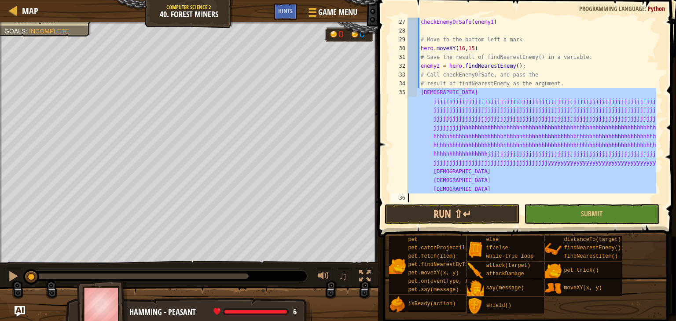
drag, startPoint x: 417, startPoint y: 90, endPoint x: 676, endPoint y: 210, distance: 284.7
click at [676, 210] on div "unhujjjjjjjjjjjjjjjjjjjjjjjjjjjjjjjjjjjjjjjjjjjjjjjjjjjjjjjjjjjjjjjjjjjjjjjjjjj…" at bounding box center [525, 135] width 301 height 263
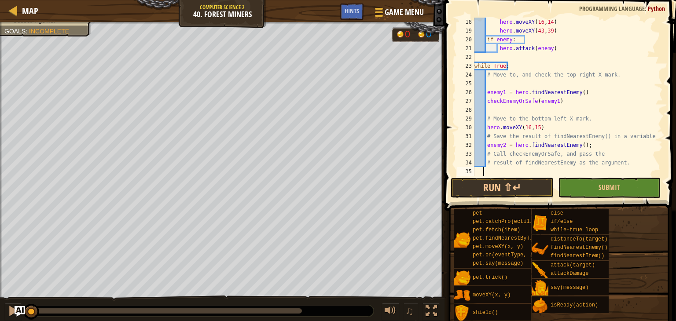
click at [486, 168] on div "hero . moveXY ( 16 , 14 ) hero . moveXY ( 43 , 39 ) if enemy : hero . attack ( …" at bounding box center [565, 106] width 184 height 176
click at [486, 162] on div "hero . moveXY ( 16 , 14 ) hero . moveXY ( 43 , 39 ) if enemy : hero . attack ( …" at bounding box center [565, 106] width 184 height 176
type textarea "# result of findNearestEnemy as the argument."
type textarea "z"
click at [489, 165] on div "hero . moveXY ( 16 , 14 ) hero . moveXY ( 43 , 39 ) if enemy : hero . attack ( …" at bounding box center [565, 106] width 184 height 176
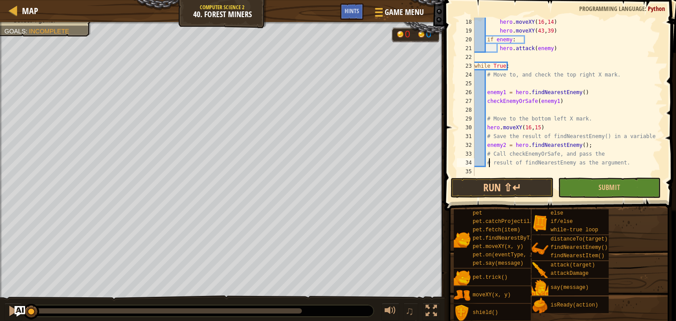
type textarea "# result of findNearestEnemy as the argument."
click at [491, 166] on div "hero . moveXY ( 16 , 14 ) hero . moveXY ( 43 , 39 ) if enemy : hero . attack ( …" at bounding box center [565, 106] width 184 height 176
click at [618, 161] on div "hero . moveXY ( 16 , 14 ) hero . moveXY ( 43 , 39 ) if enemy : hero . attack ( …" at bounding box center [565, 106] width 184 height 176
type textarea "h"
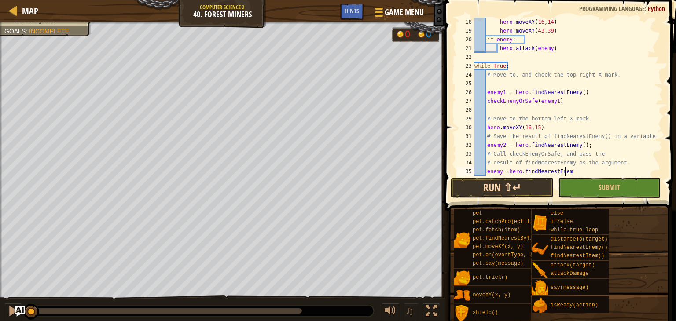
scroll to position [4, 7]
type textarea "enemy =hero.findNearestEnemy()"
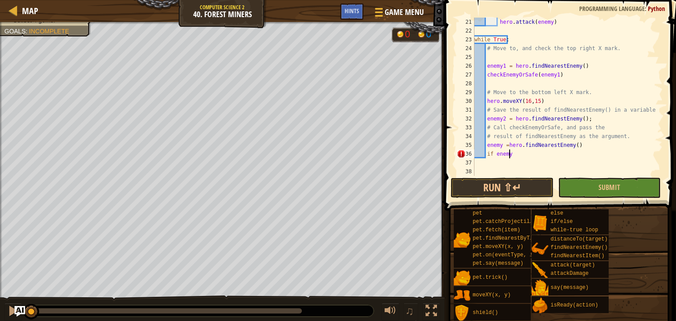
scroll to position [4, 2]
type textarea "if enemy:"
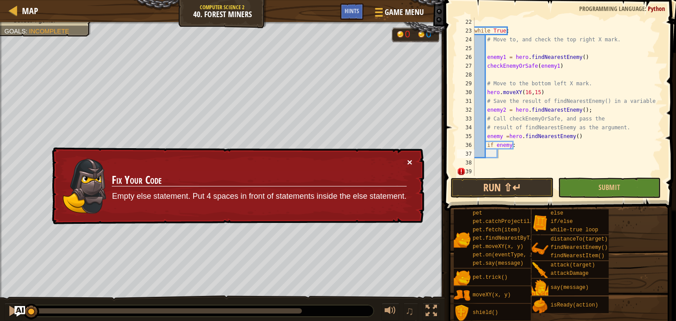
click at [409, 161] on button "×" at bounding box center [409, 160] width 5 height 9
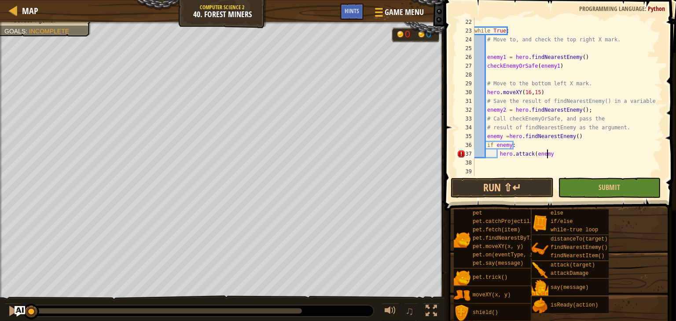
scroll to position [4, 5]
type textarea "hero.attack(enemy)"
click at [526, 186] on button "Run ⇧↵" at bounding box center [502, 188] width 103 height 20
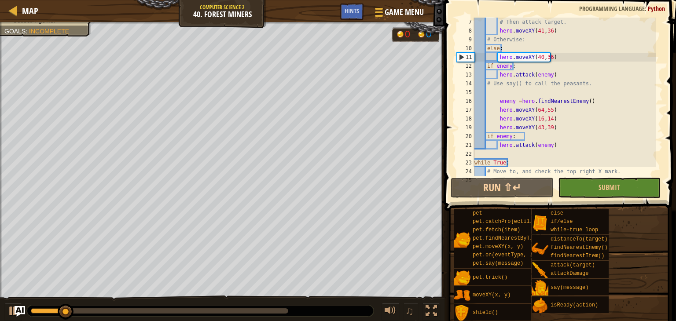
scroll to position [53, 0]
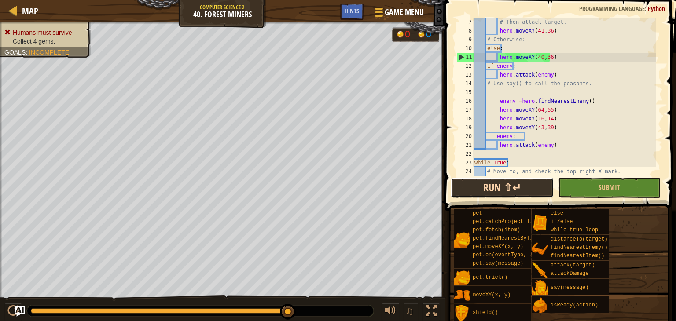
click at [507, 185] on button "Run ⇧↵" at bounding box center [502, 188] width 103 height 20
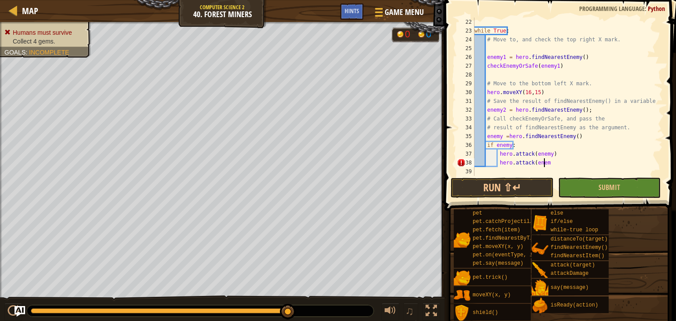
scroll to position [4, 5]
type textarea "hero.attack(enemy)"
click at [520, 184] on button "Run ⇧↵" at bounding box center [502, 188] width 103 height 20
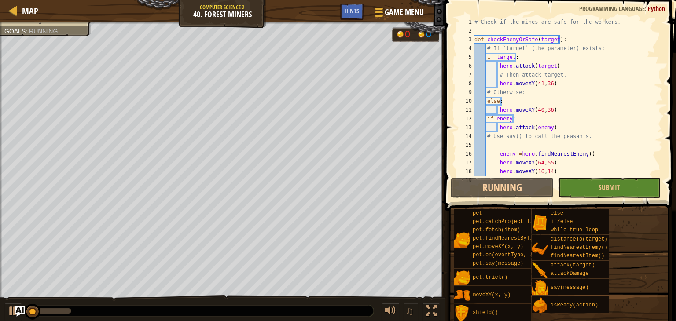
scroll to position [0, 0]
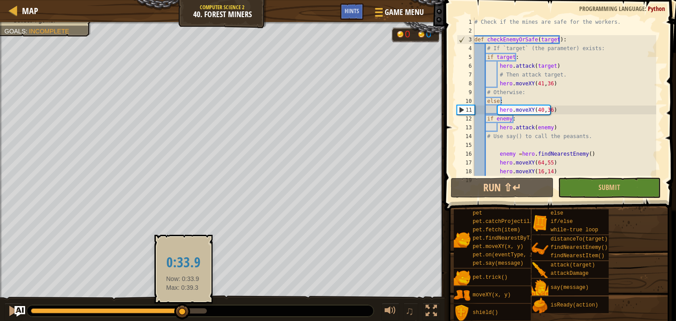
drag, startPoint x: 205, startPoint y: 312, endPoint x: 183, endPoint y: 310, distance: 22.1
click at [183, 310] on div at bounding box center [182, 312] width 16 height 16
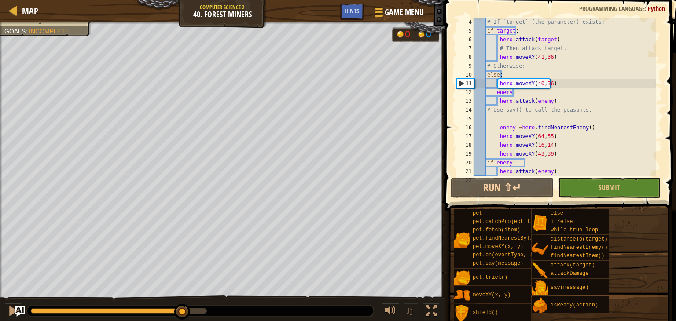
scroll to position [53, 0]
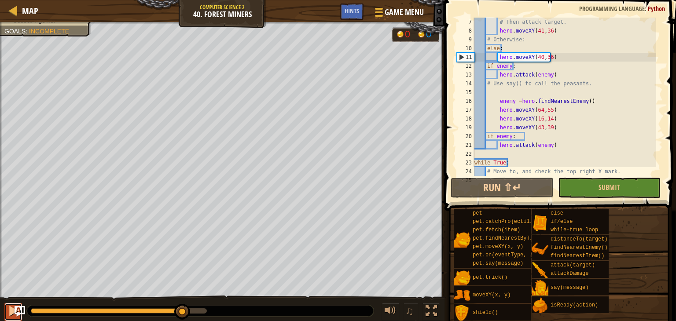
click at [11, 312] on div at bounding box center [12, 310] width 11 height 11
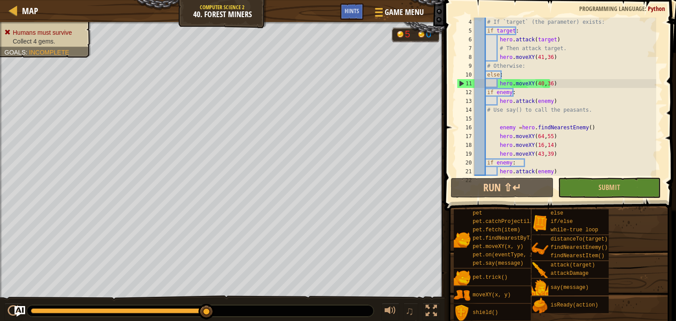
scroll to position [0, 0]
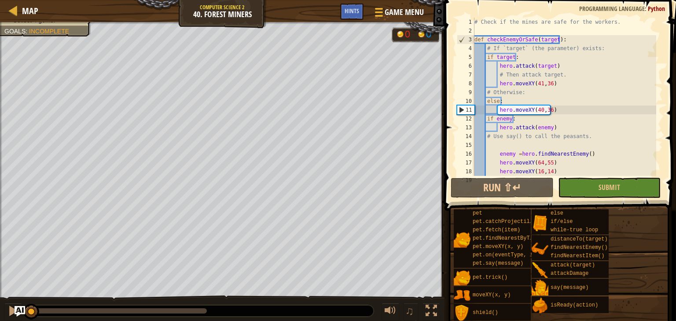
drag, startPoint x: 205, startPoint y: 306, endPoint x: 2, endPoint y: 321, distance: 203.0
click at [2, 321] on div "♫" at bounding box center [222, 309] width 444 height 26
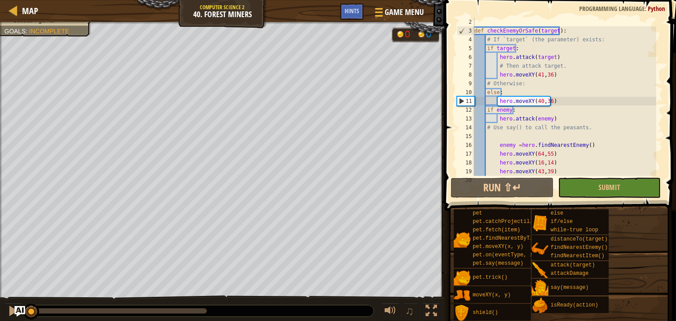
scroll to position [9, 0]
click at [499, 191] on button "Run ⇧↵" at bounding box center [502, 188] width 103 height 20
